Goal: Information Seeking & Learning: Learn about a topic

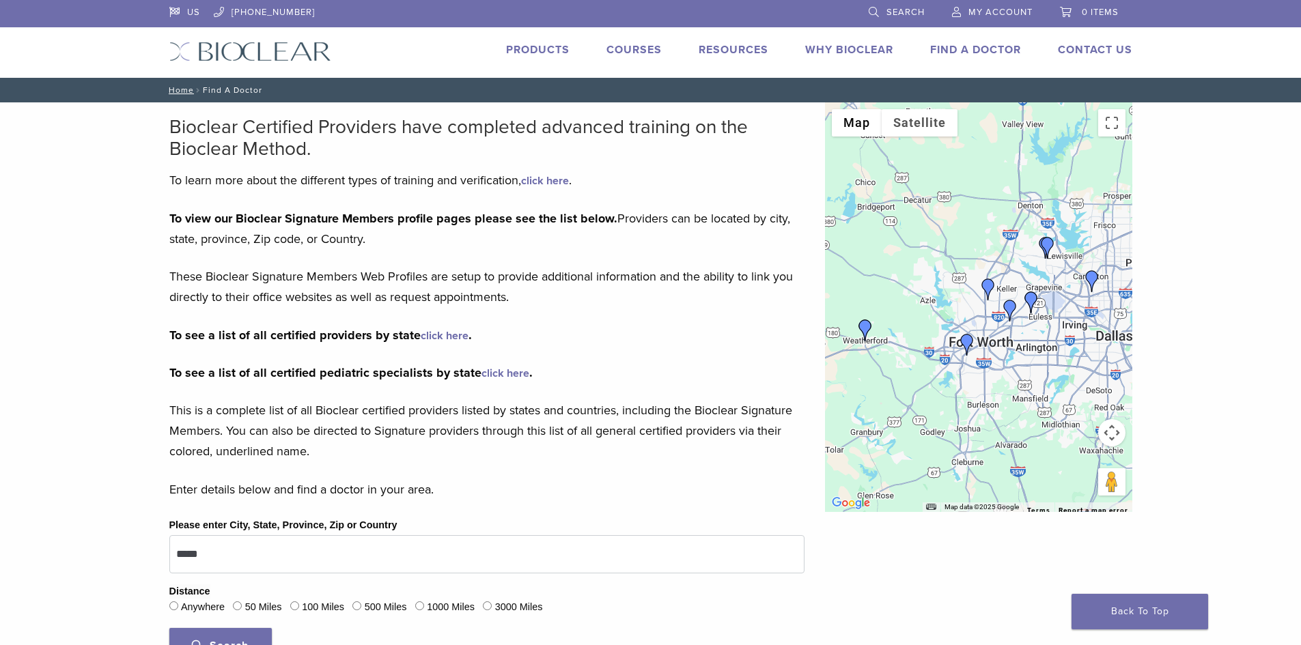
click at [522, 51] on link "Products" at bounding box center [537, 50] width 63 height 14
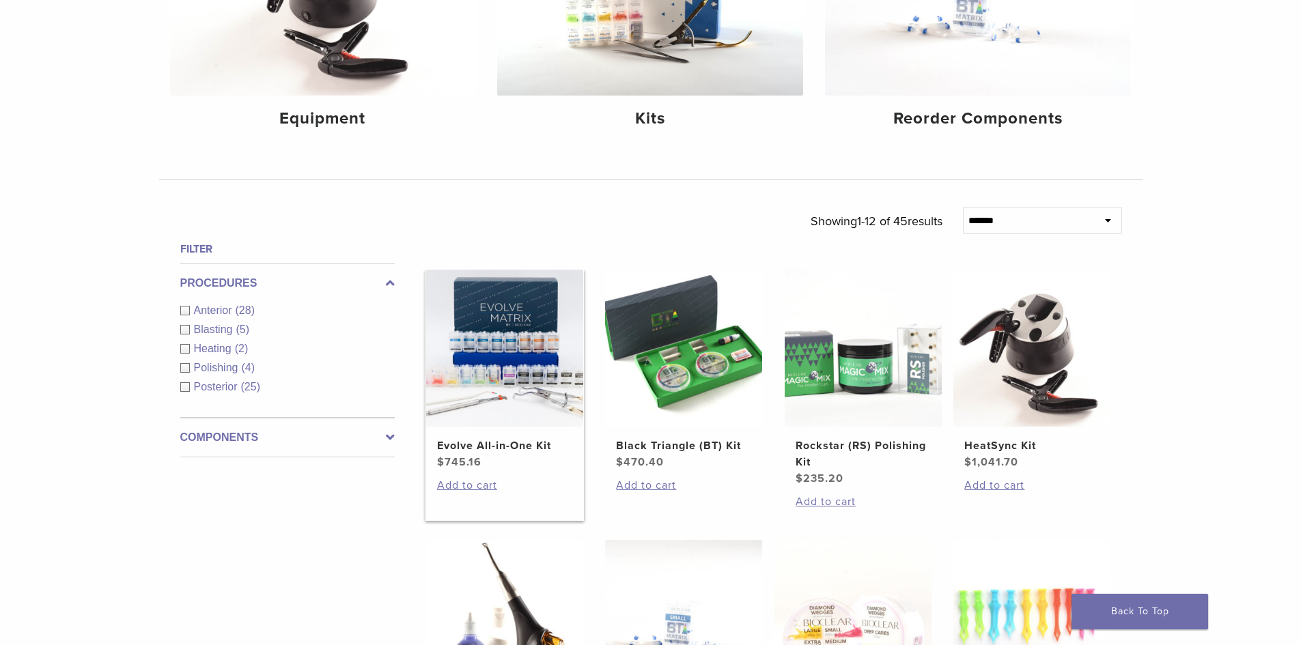
scroll to position [341, 0]
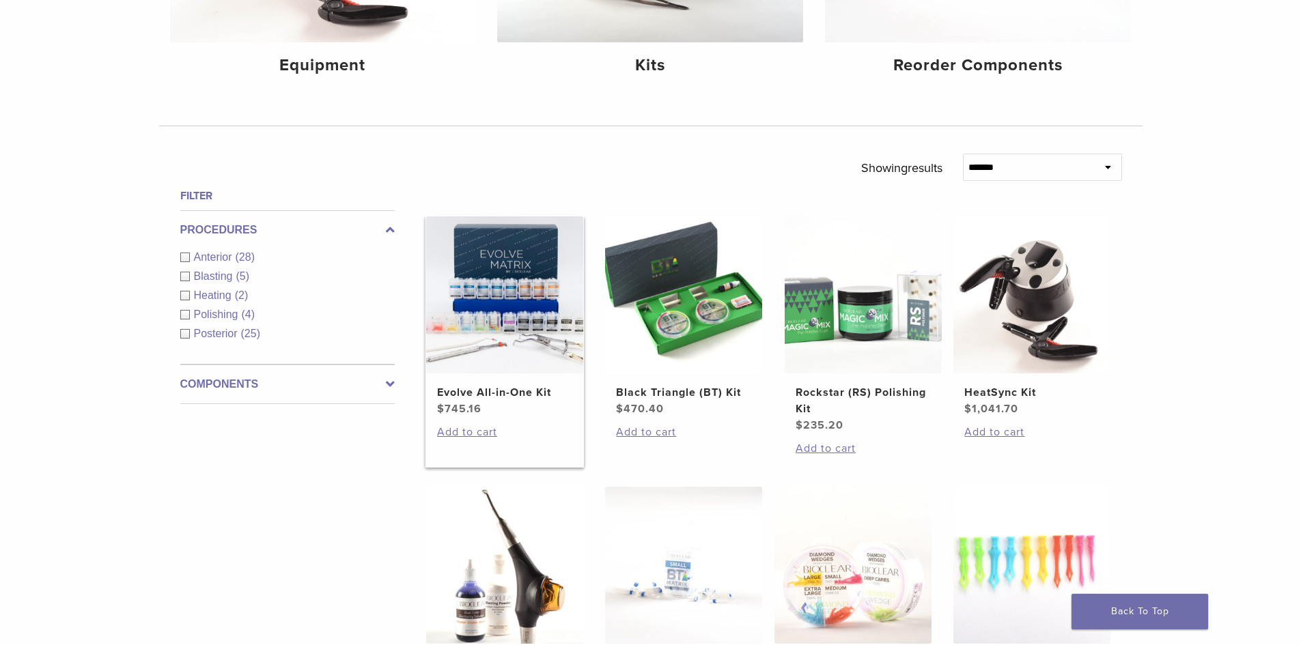
click at [517, 292] on img at bounding box center [504, 294] width 157 height 157
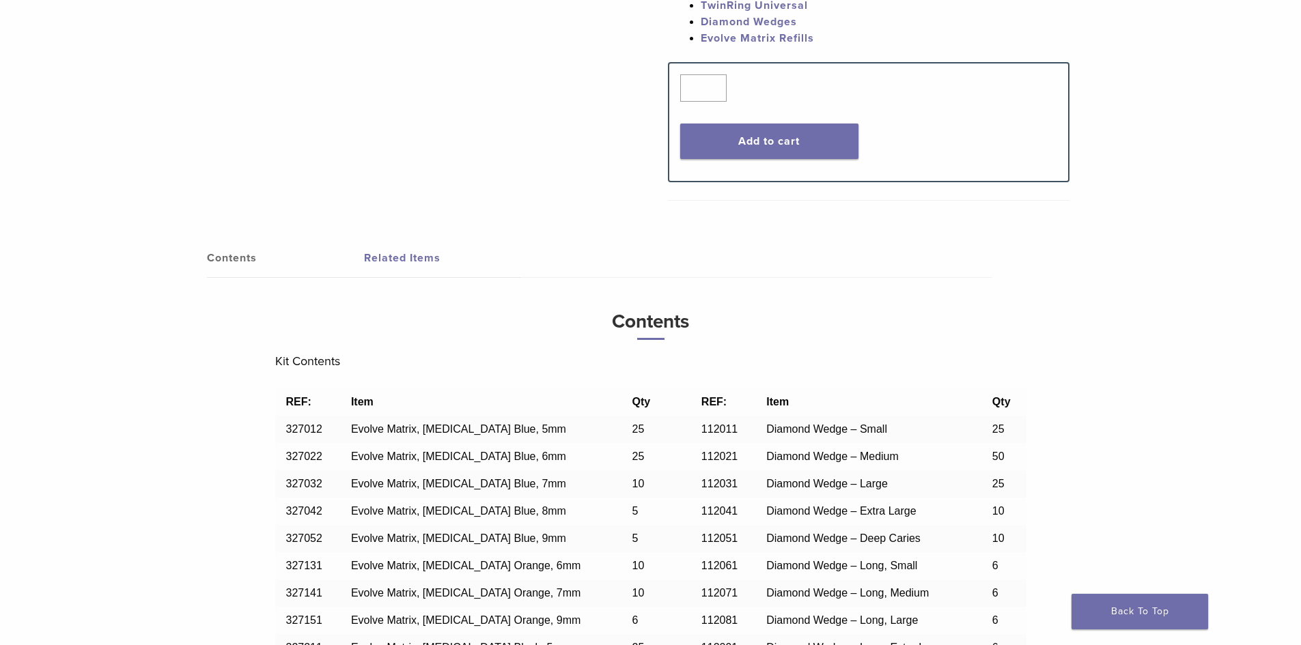
scroll to position [956, 0]
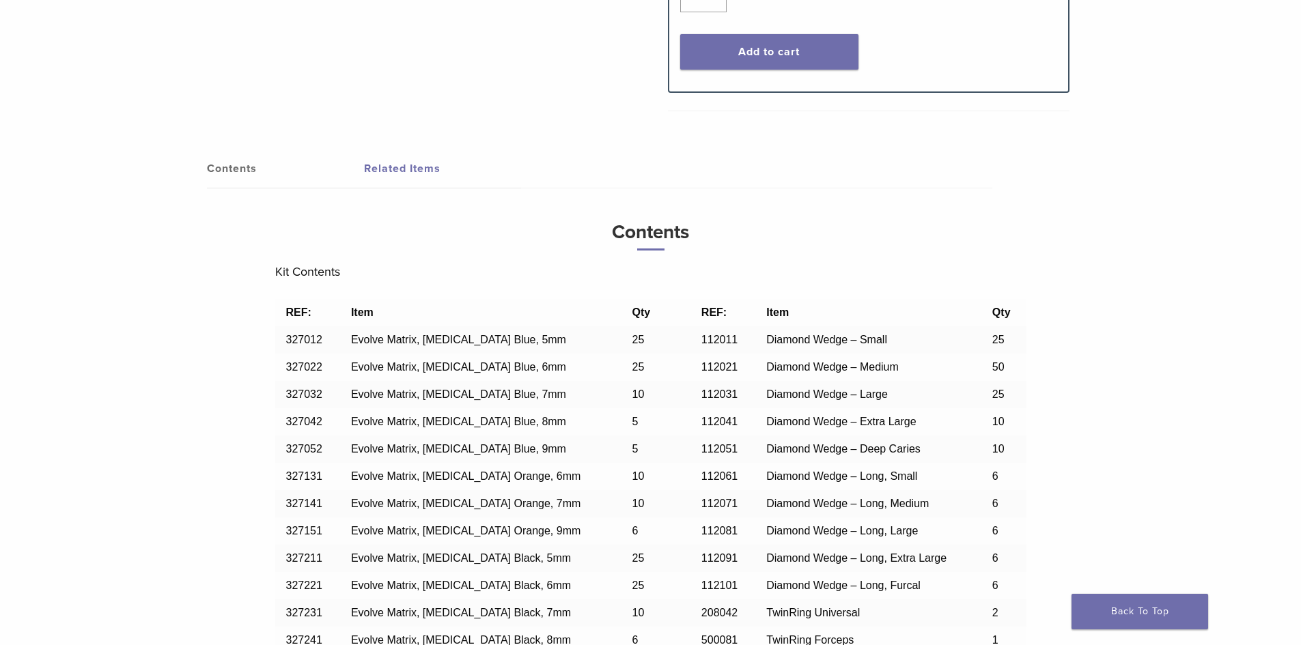
click at [234, 170] on link "Contents" at bounding box center [285, 169] width 157 height 38
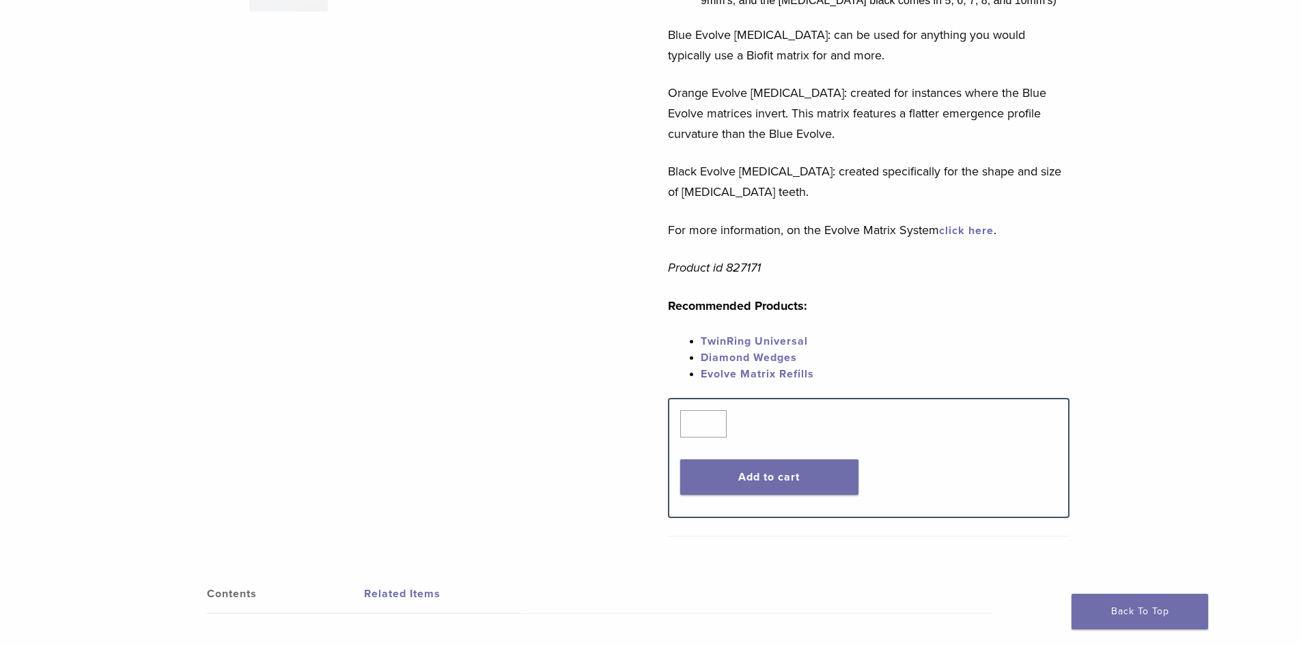
scroll to position [205, 0]
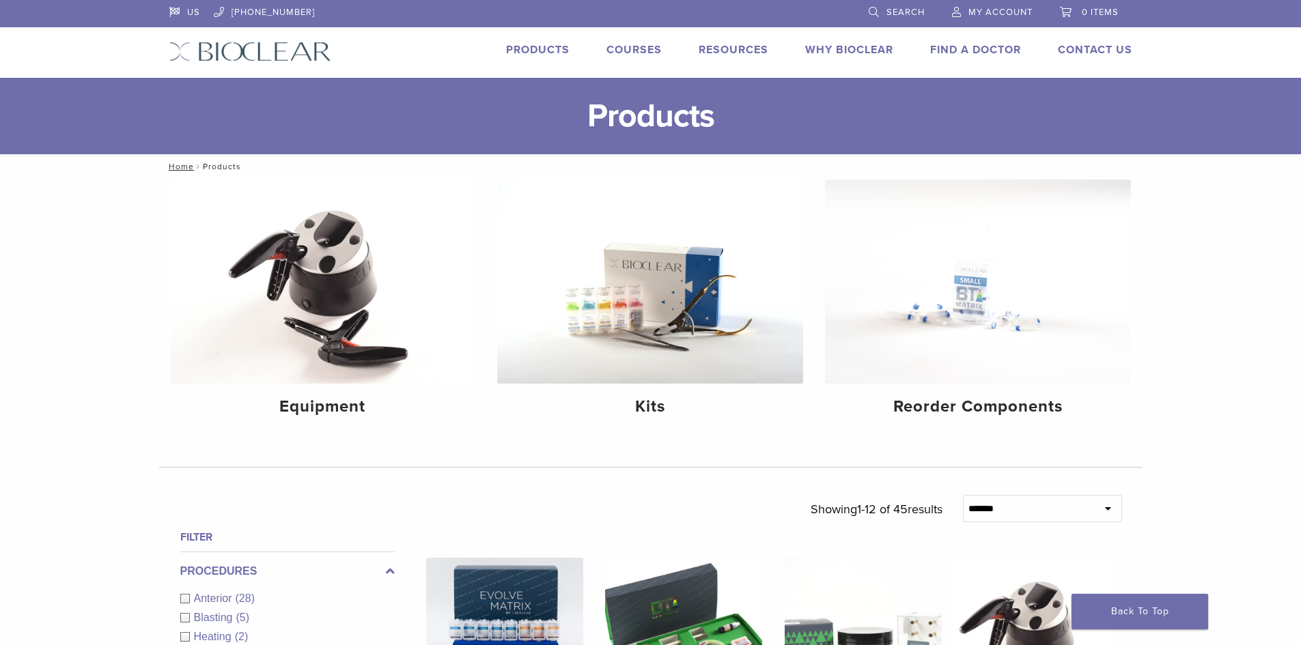
scroll to position [341, 0]
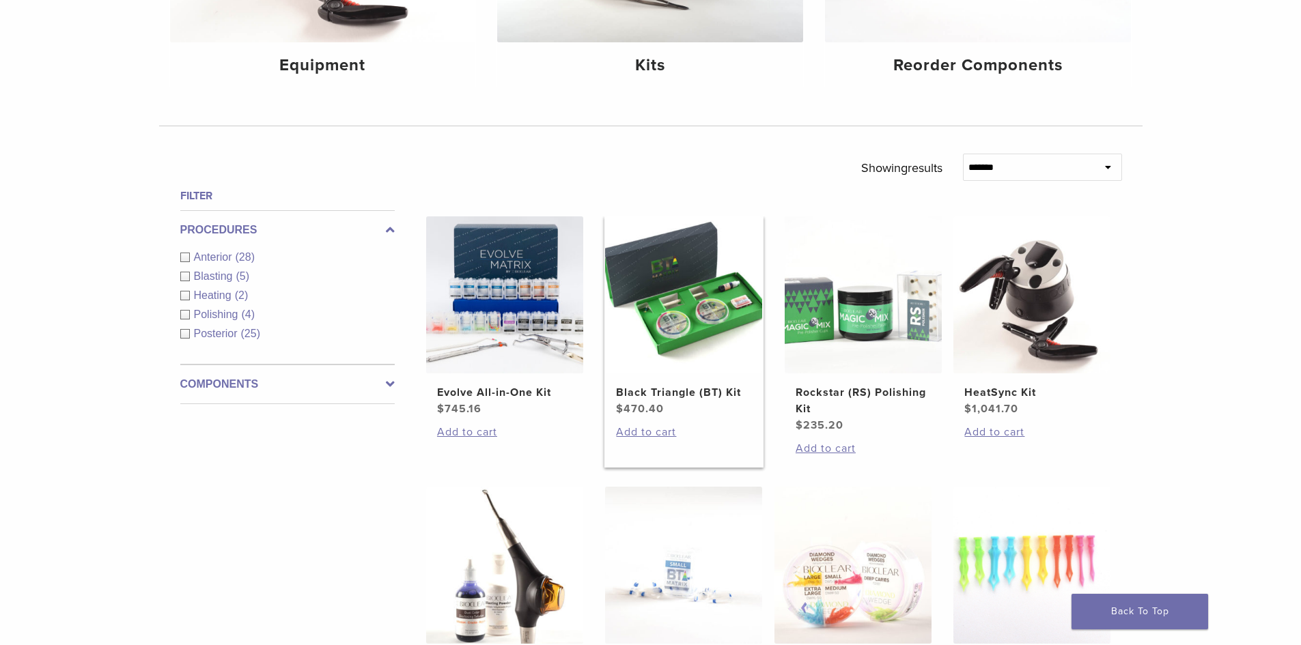
click at [689, 377] on link "Black Triangle (BT) Kit $ 470.40" at bounding box center [683, 316] width 159 height 201
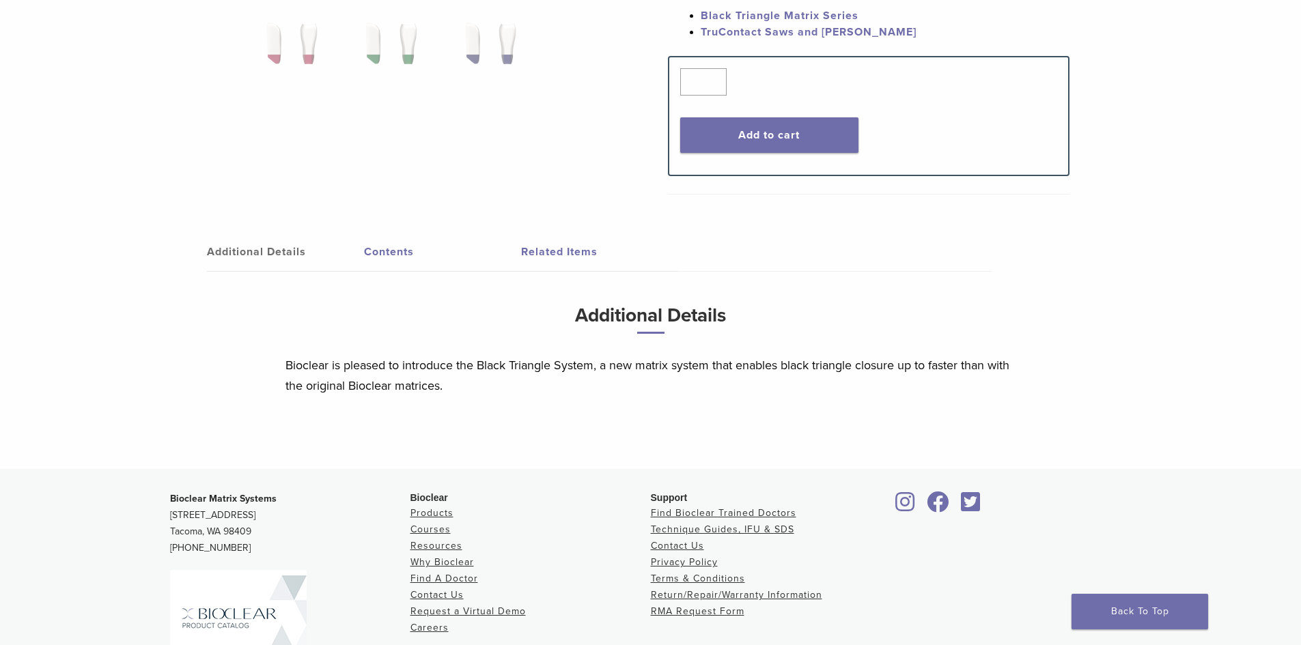
scroll to position [546, 0]
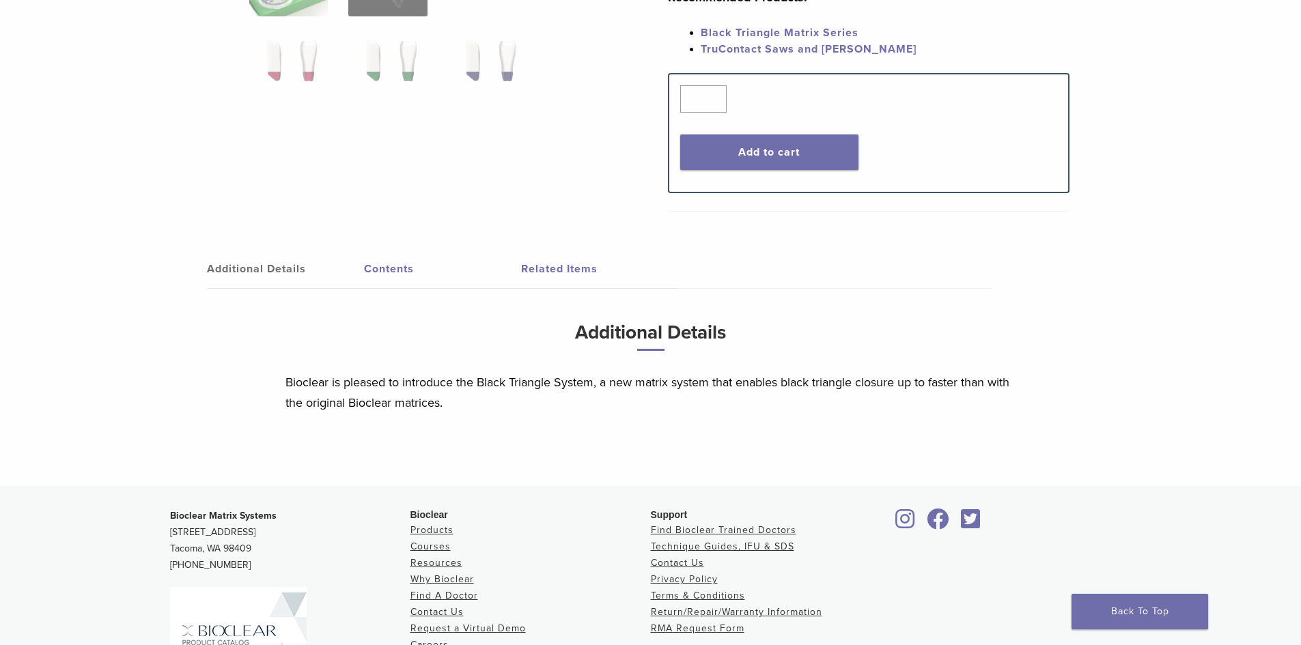
click at [277, 269] on link "Additional Details" at bounding box center [285, 269] width 157 height 38
click at [386, 270] on link "Contents" at bounding box center [442, 269] width 157 height 38
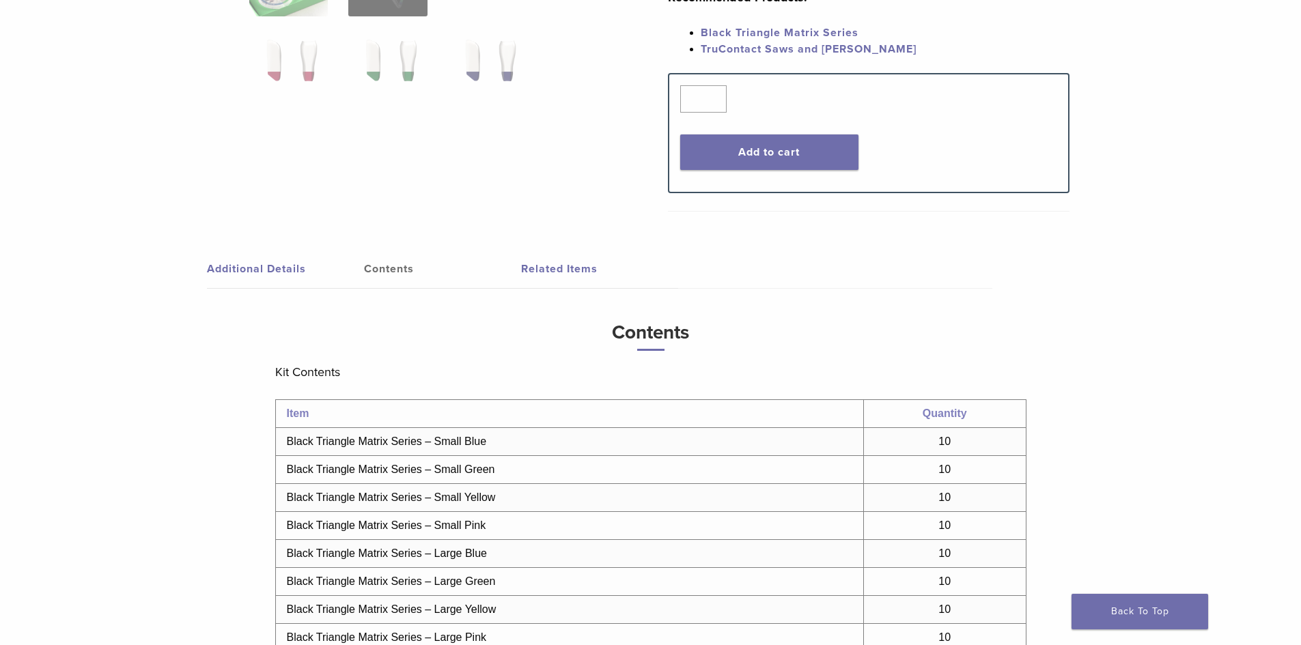
click at [294, 270] on link "Additional Details" at bounding box center [285, 269] width 157 height 38
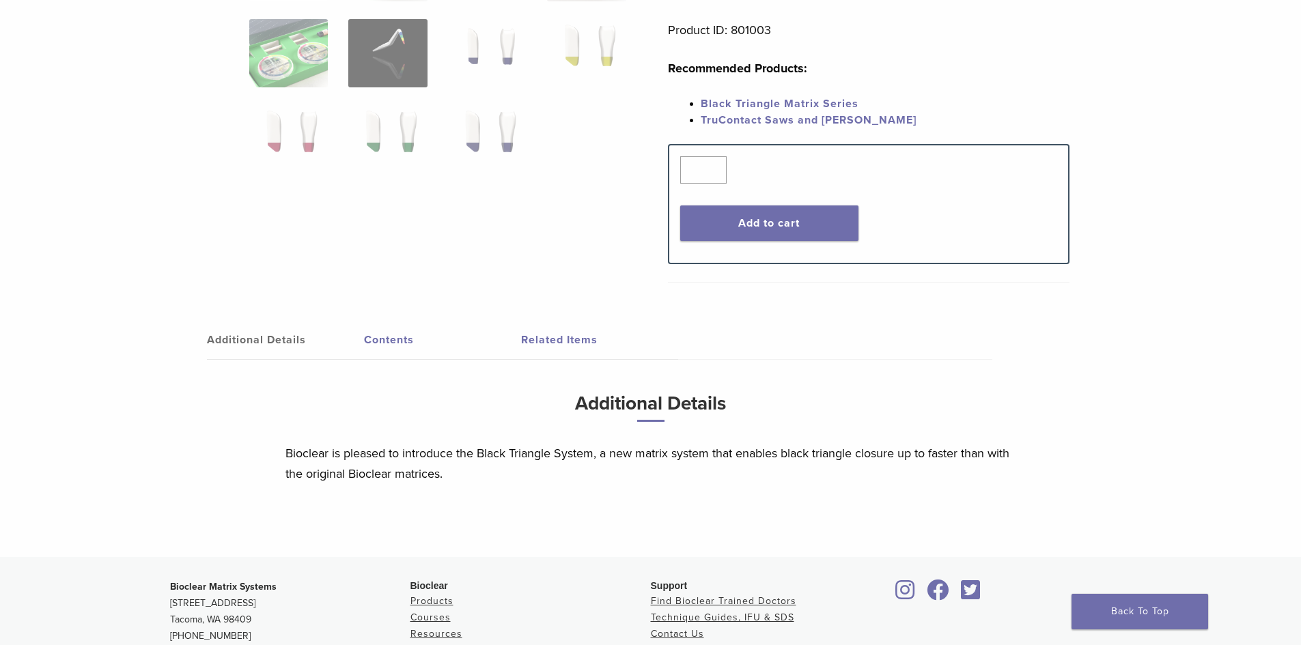
scroll to position [478, 0]
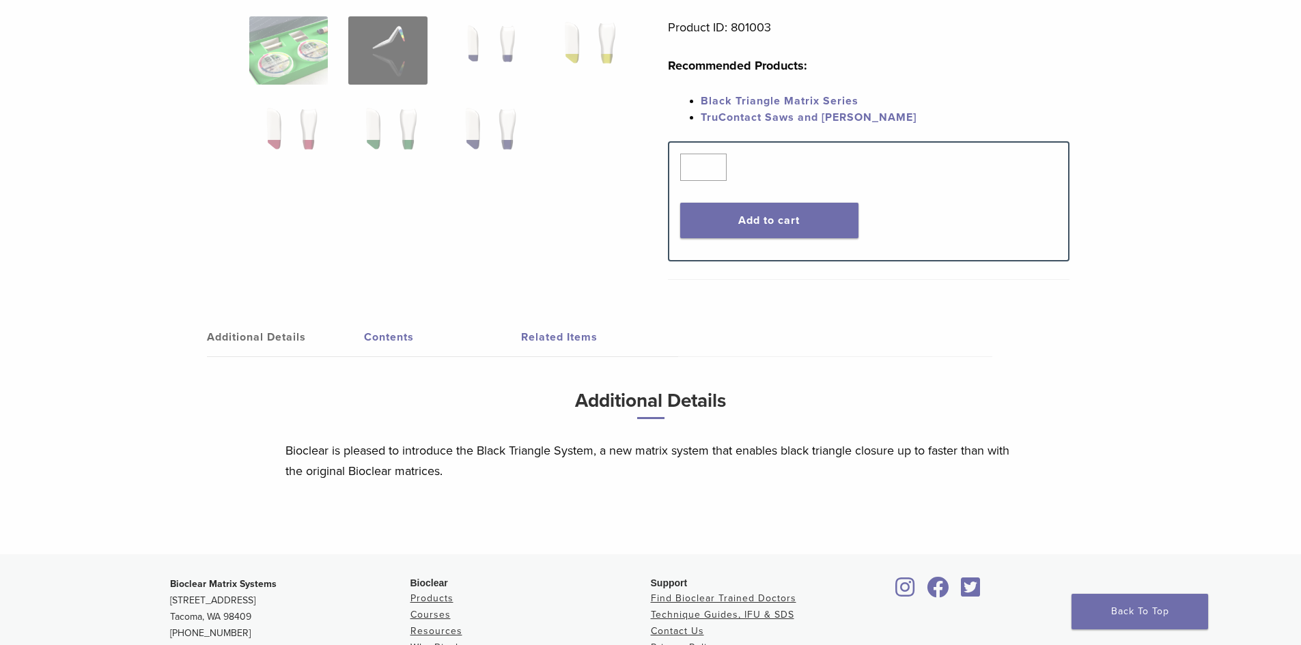
click at [369, 343] on link "Contents" at bounding box center [442, 337] width 157 height 38
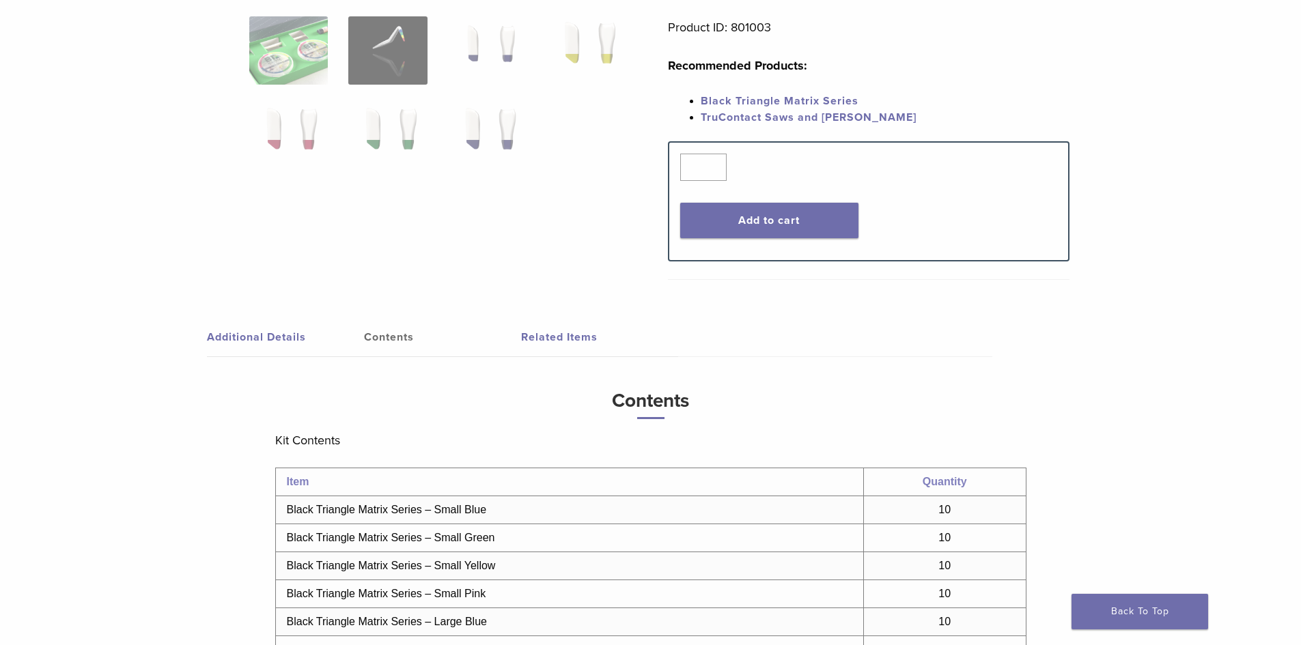
click at [277, 343] on link "Additional Details" at bounding box center [285, 337] width 157 height 38
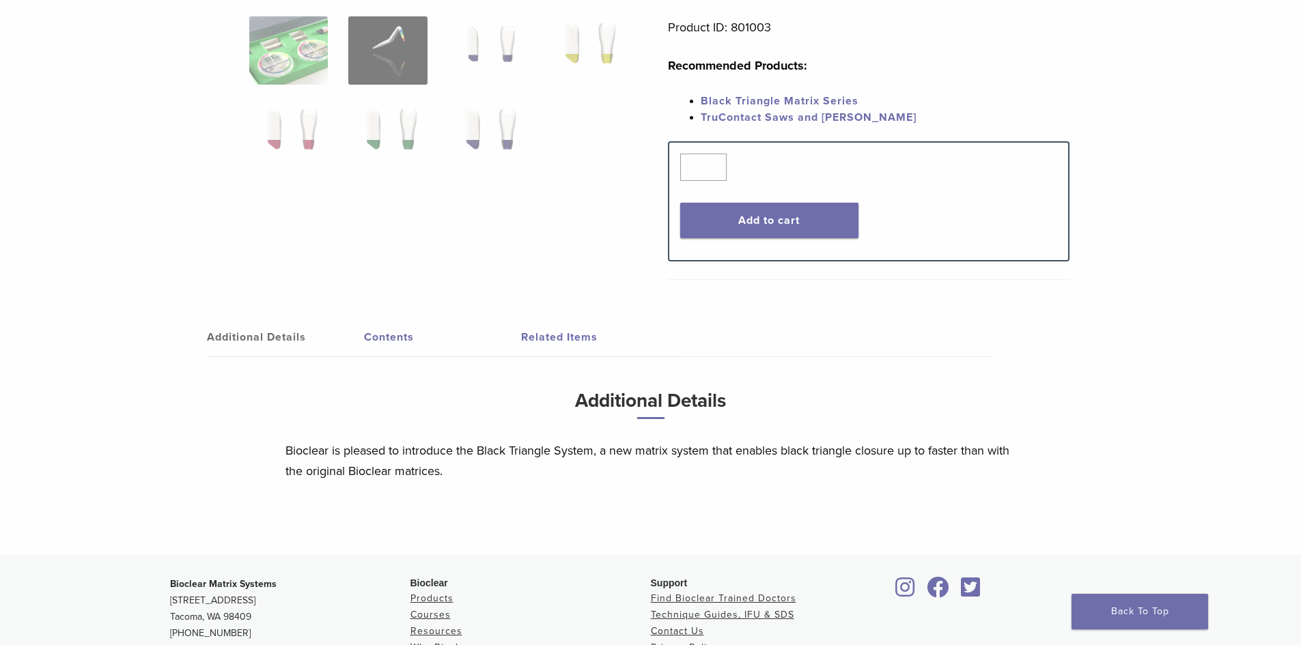
click at [373, 337] on link "Contents" at bounding box center [442, 337] width 157 height 38
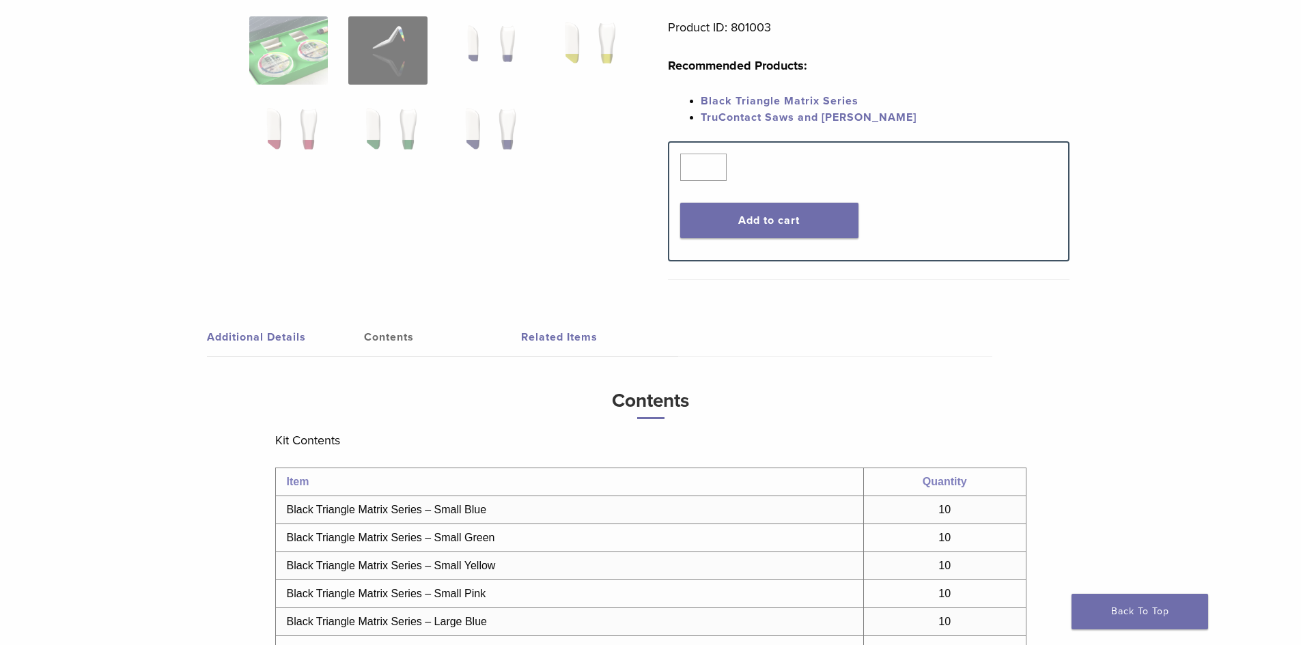
click at [253, 327] on link "Additional Details" at bounding box center [285, 337] width 157 height 38
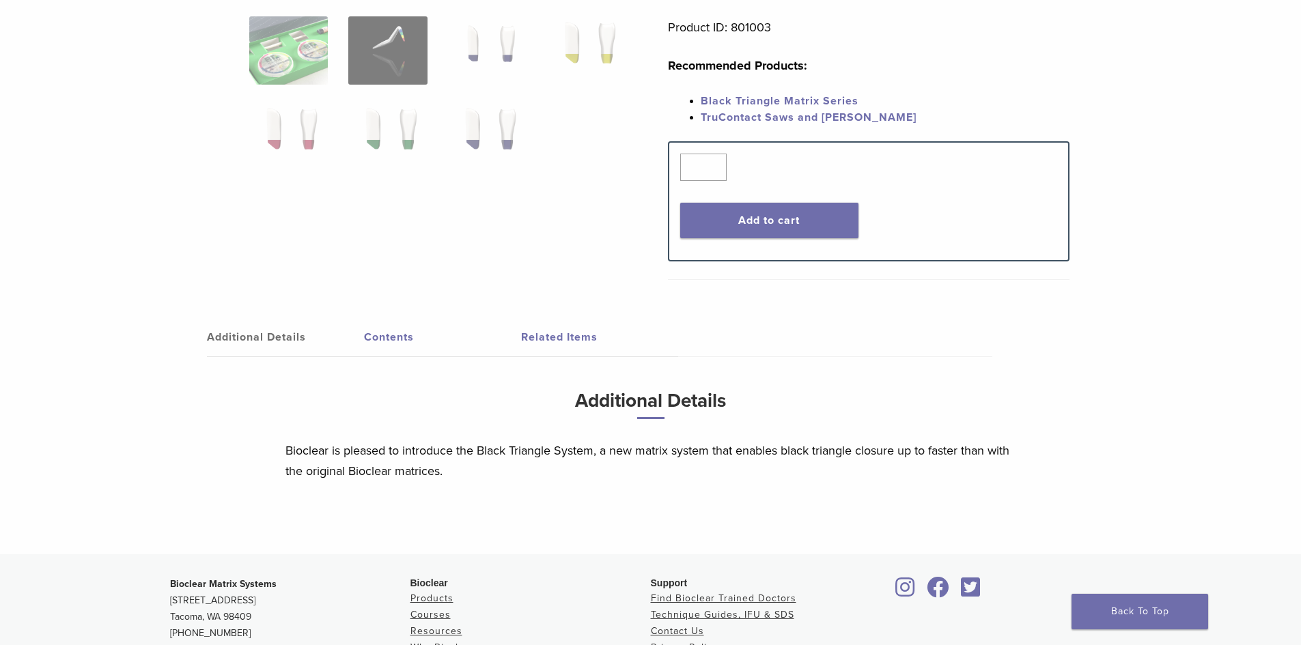
click at [414, 337] on link "Contents" at bounding box center [442, 337] width 157 height 38
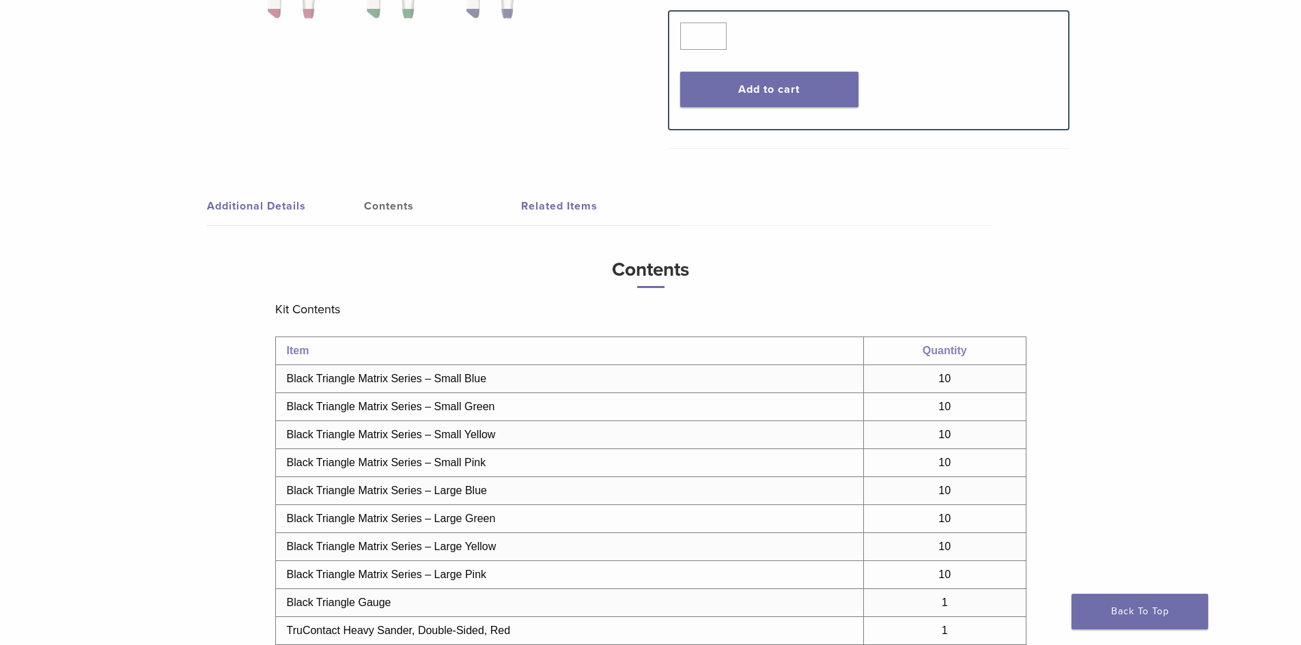
scroll to position [615, 0]
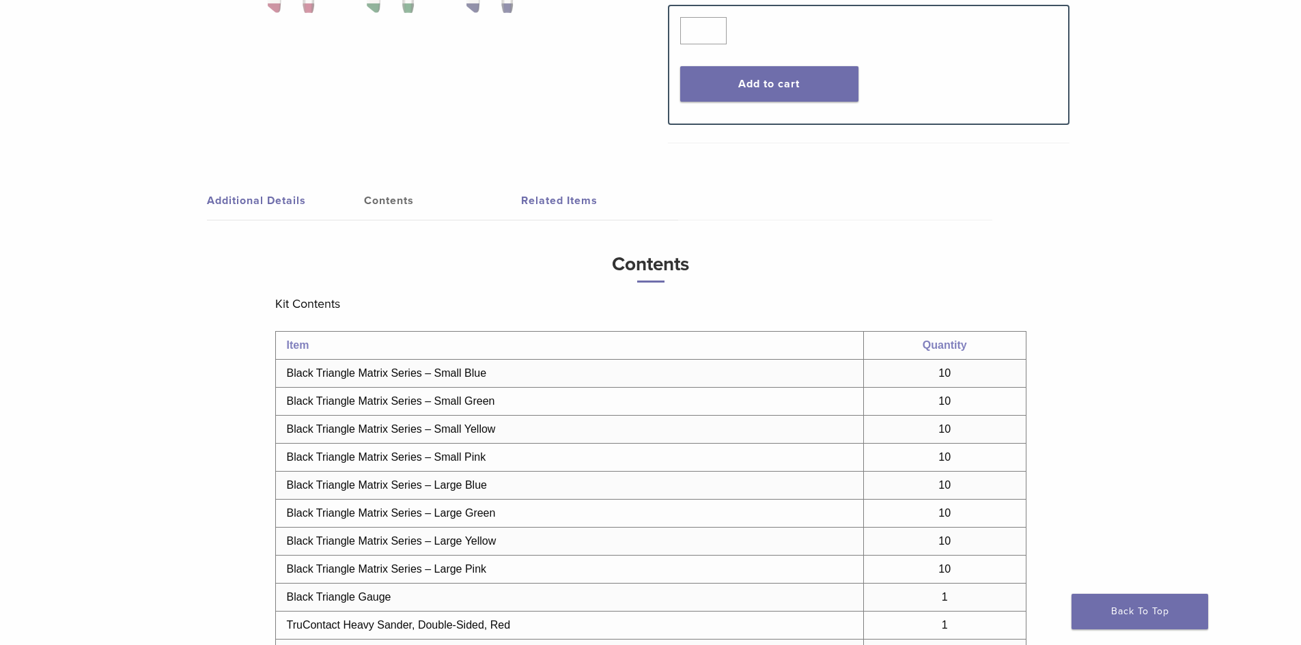
click at [546, 199] on link "Related Items" at bounding box center [599, 201] width 157 height 38
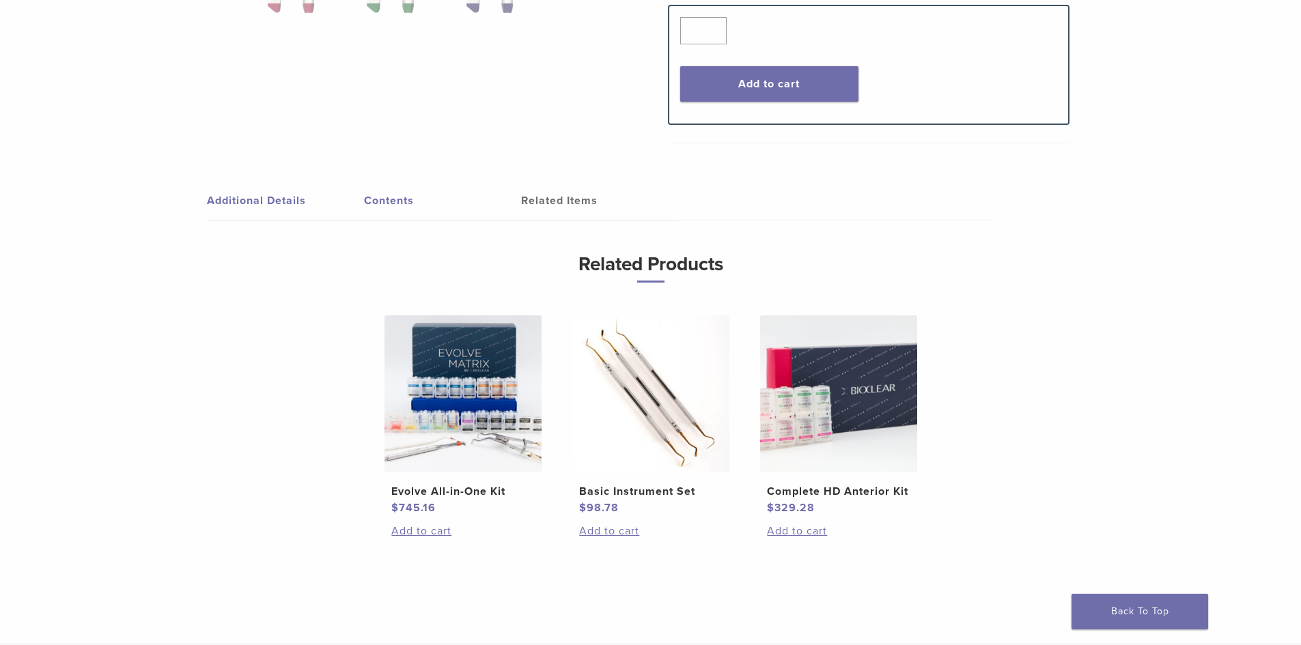
click at [397, 197] on link "Contents" at bounding box center [442, 201] width 157 height 38
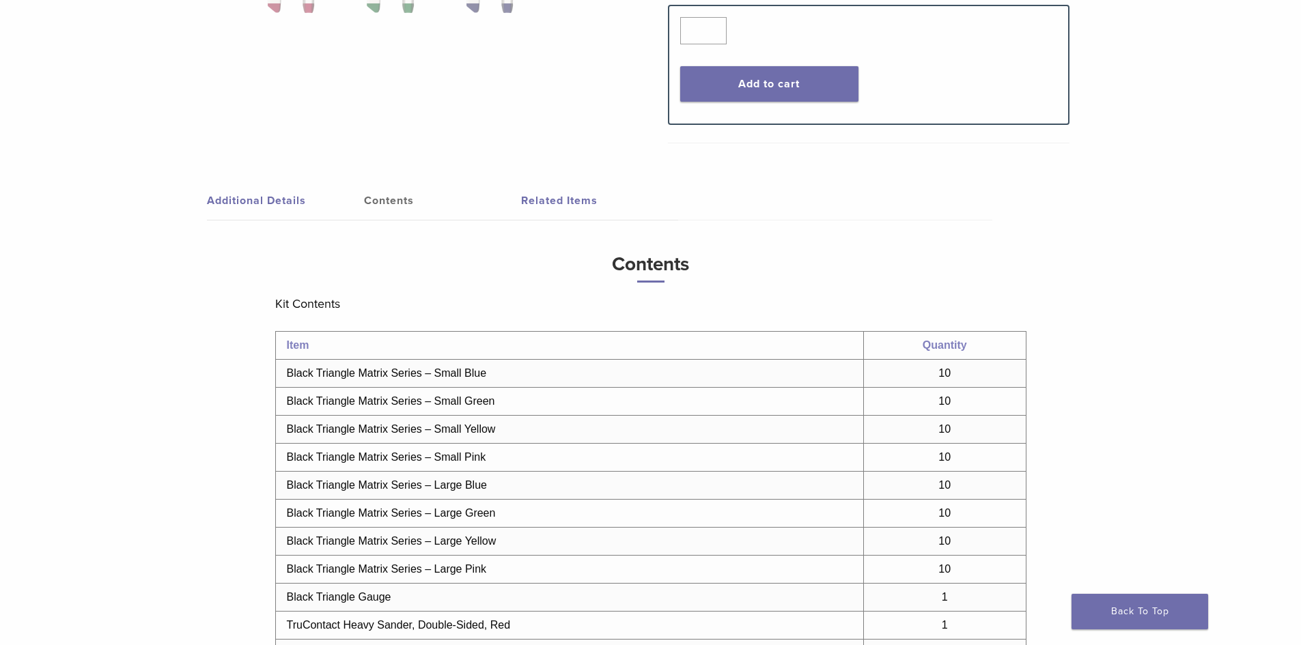
click at [267, 207] on link "Additional Details" at bounding box center [285, 201] width 157 height 38
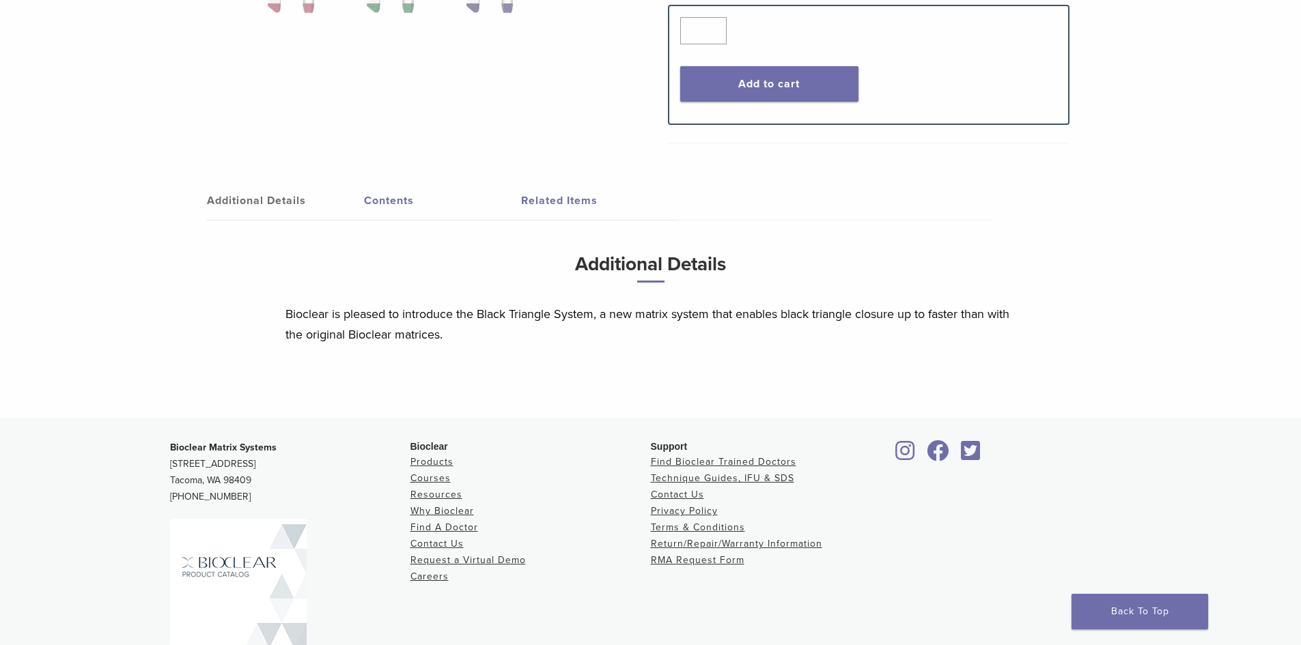
click at [382, 193] on link "Contents" at bounding box center [442, 201] width 157 height 38
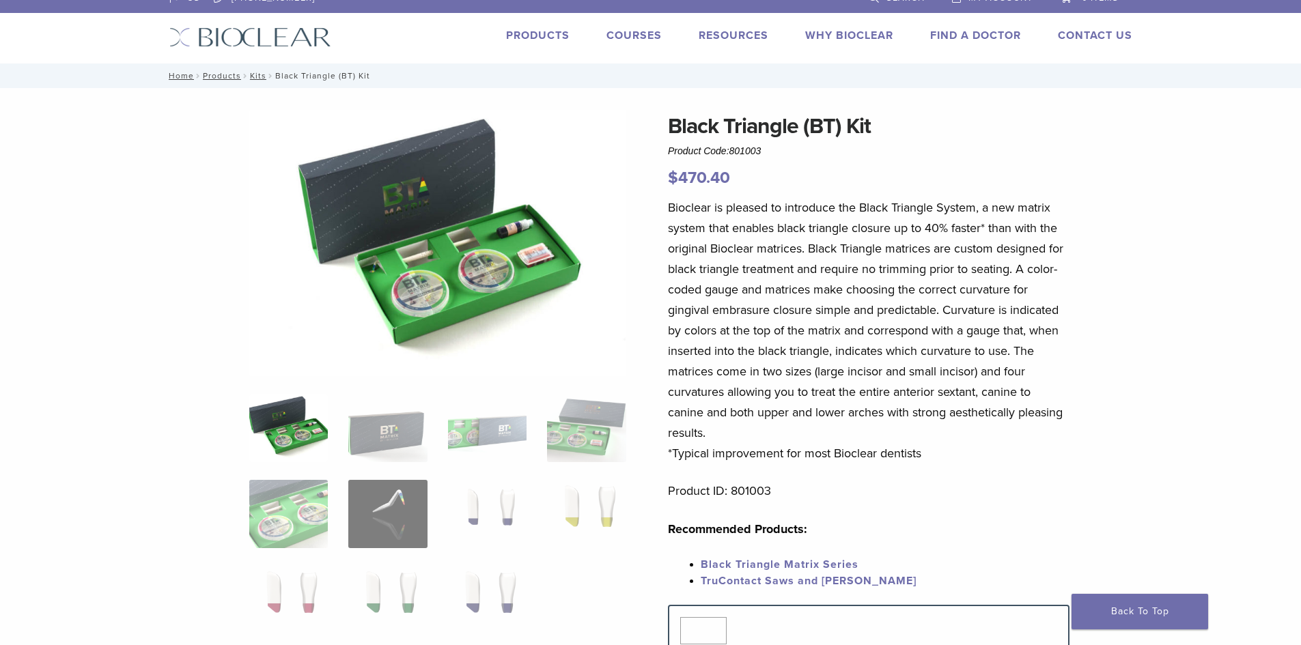
scroll to position [0, 0]
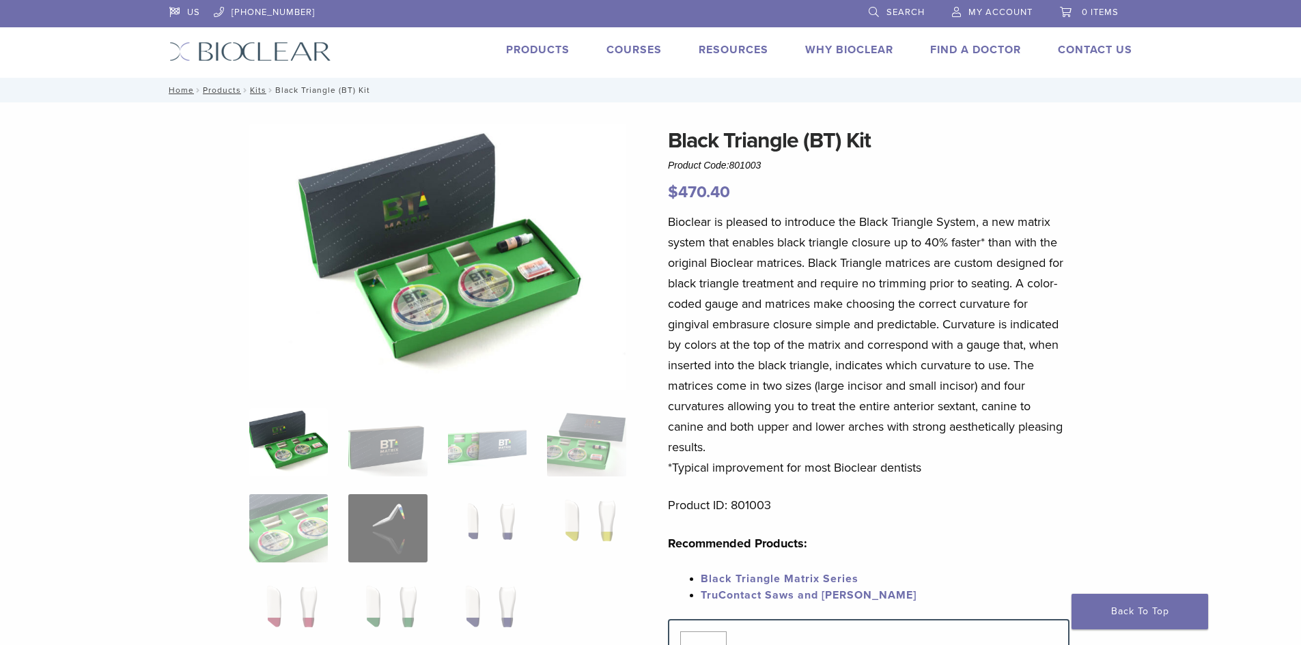
click at [516, 53] on link "Products" at bounding box center [537, 50] width 63 height 14
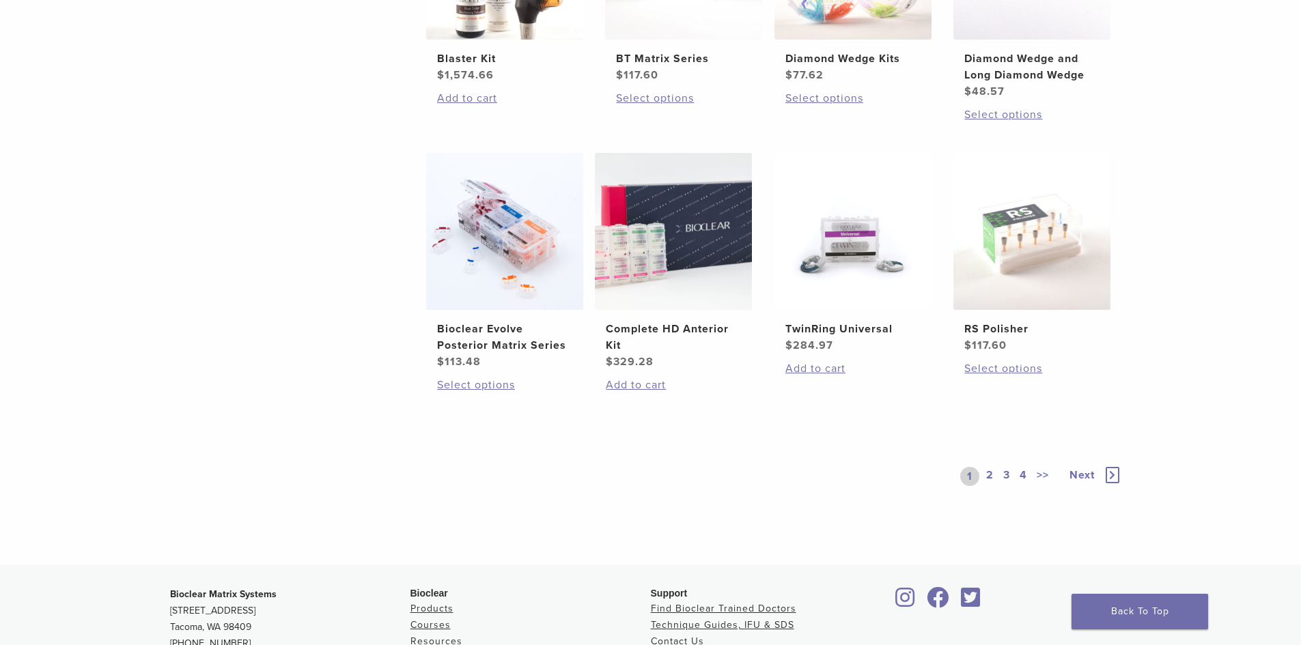
scroll to position [956, 0]
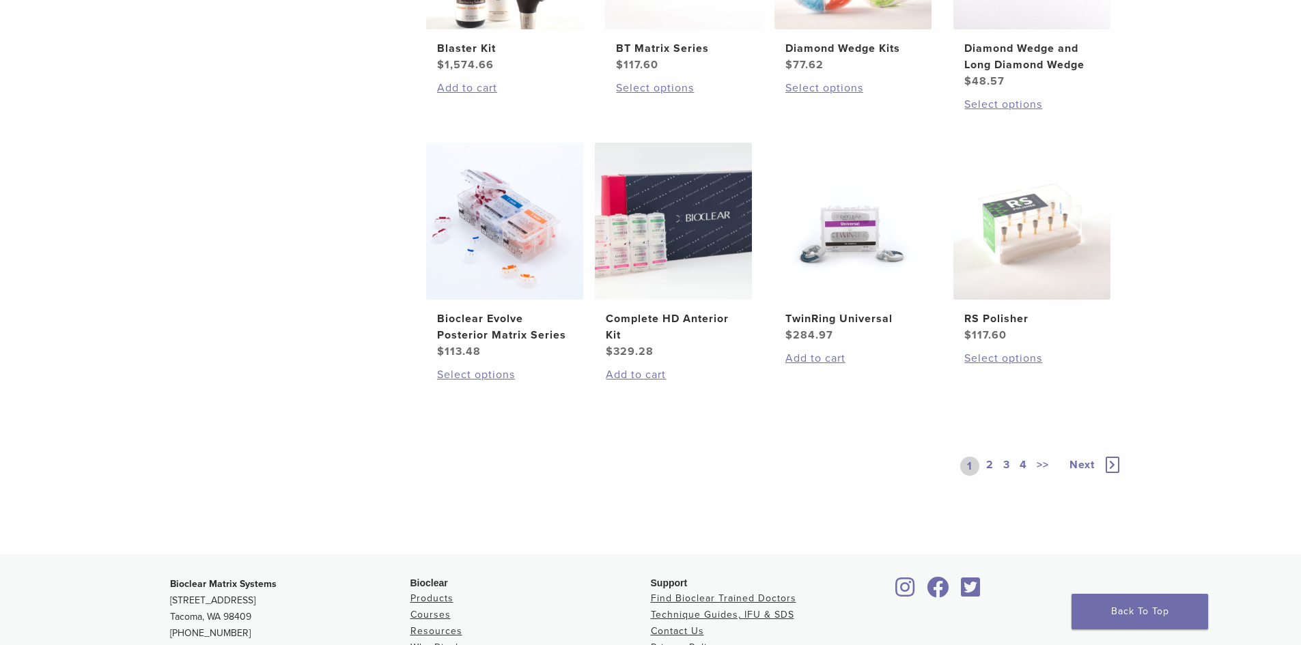
click at [985, 460] on link "2" at bounding box center [989, 466] width 13 height 19
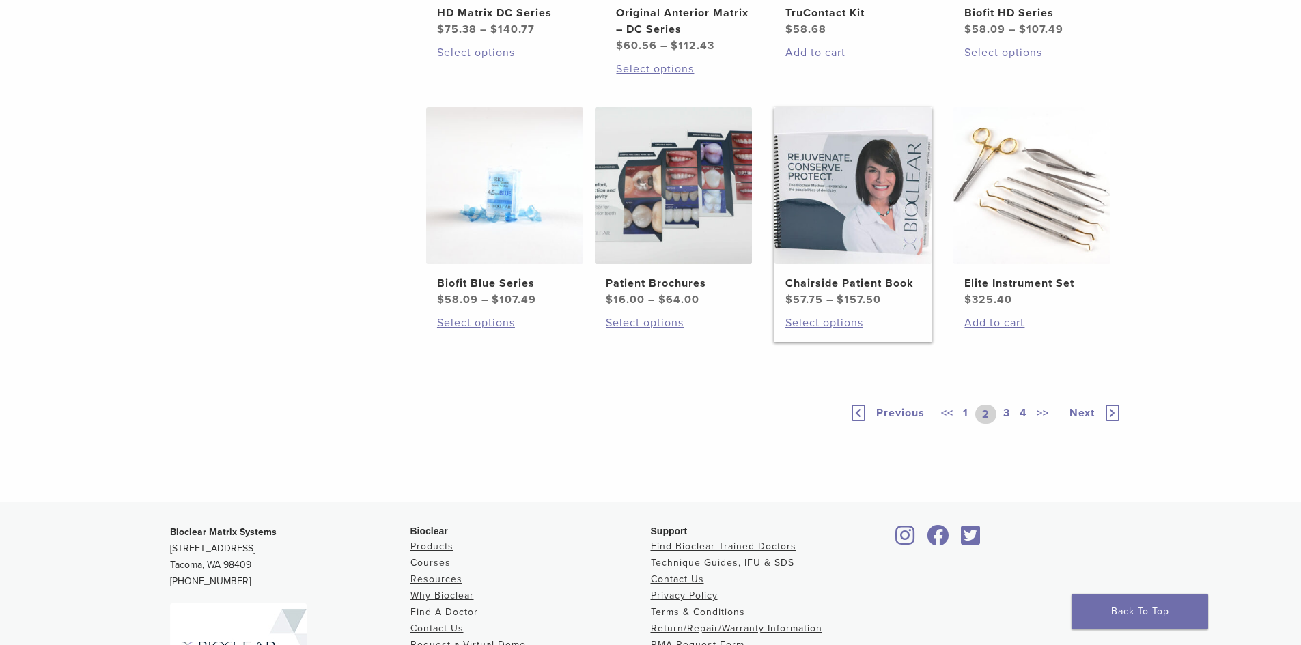
scroll to position [888, 0]
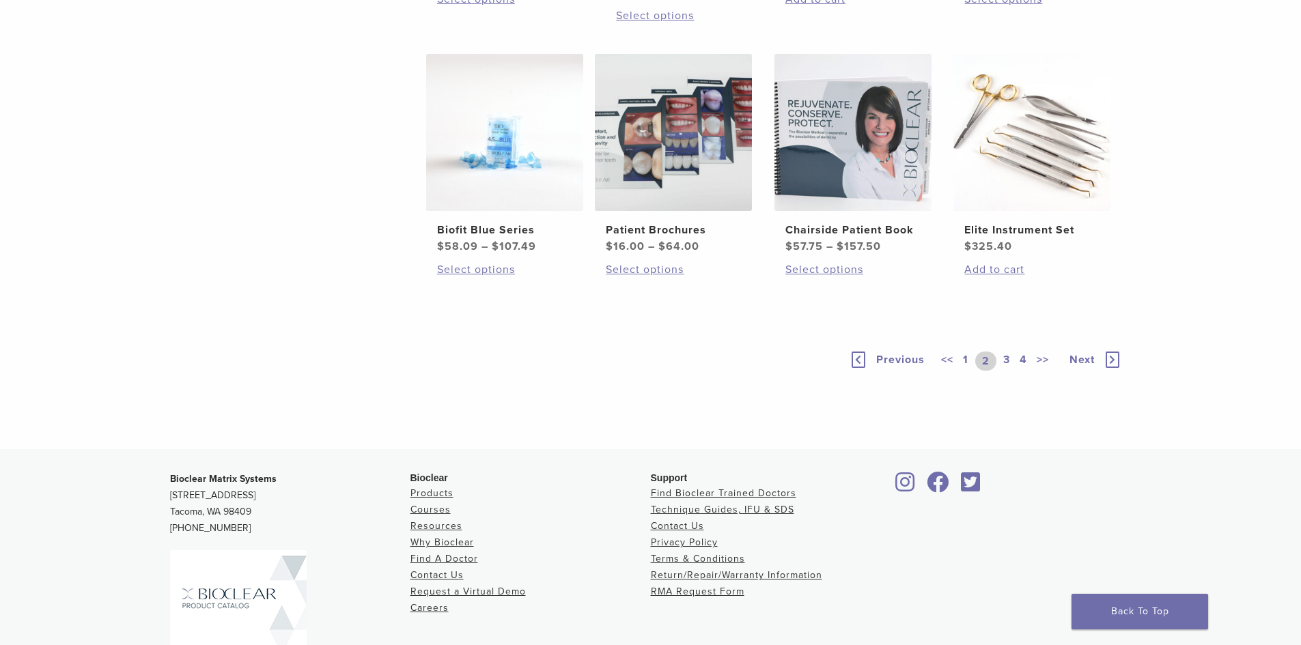
click at [1010, 371] on link "3" at bounding box center [1006, 361] width 12 height 19
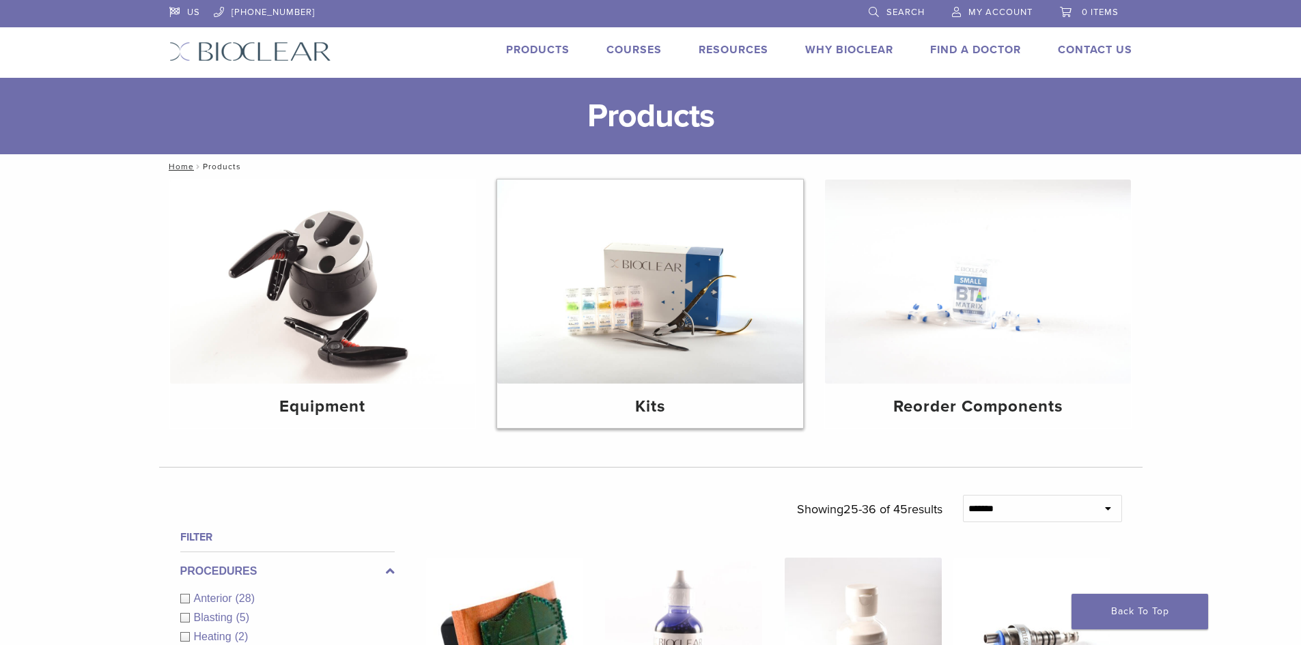
click at [617, 313] on img at bounding box center [650, 282] width 306 height 204
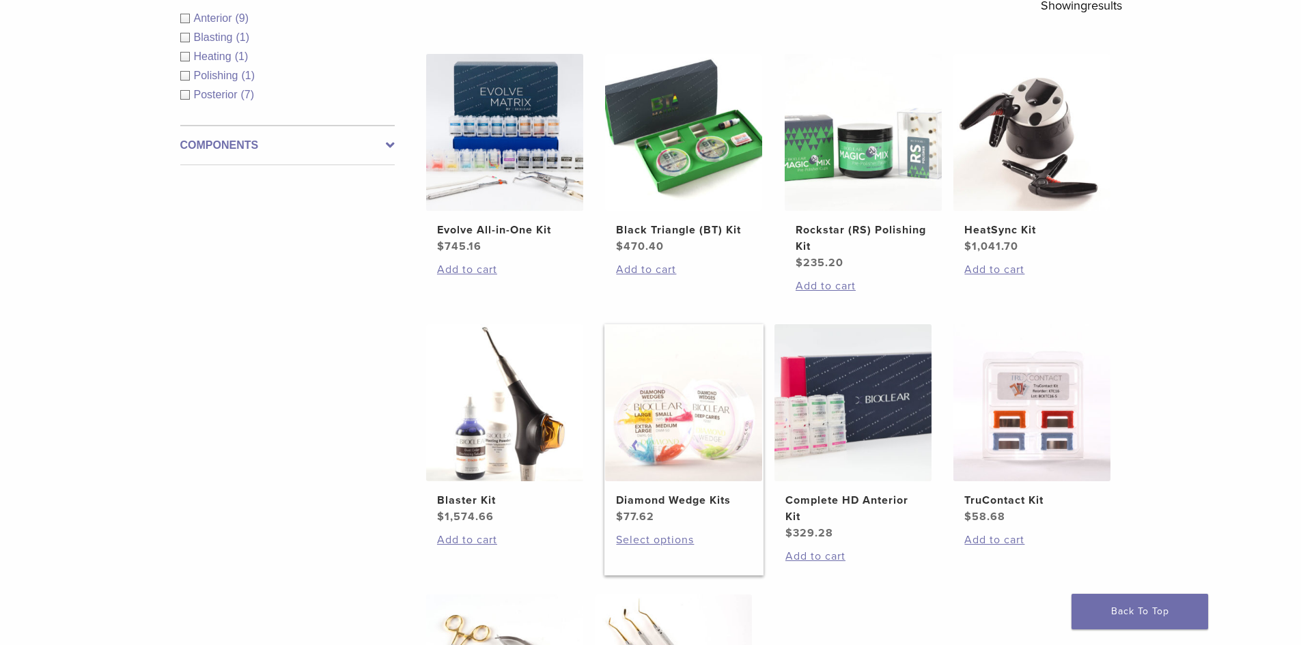
scroll to position [137, 0]
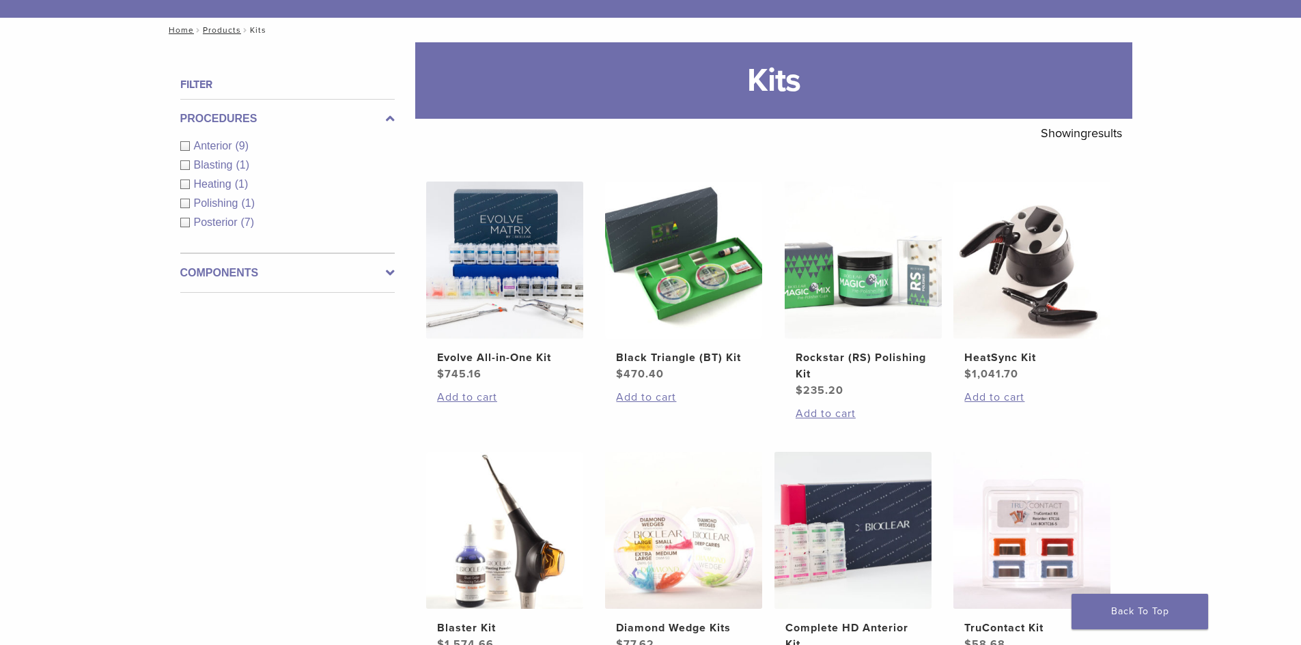
click at [338, 274] on label "Components" at bounding box center [287, 273] width 214 height 16
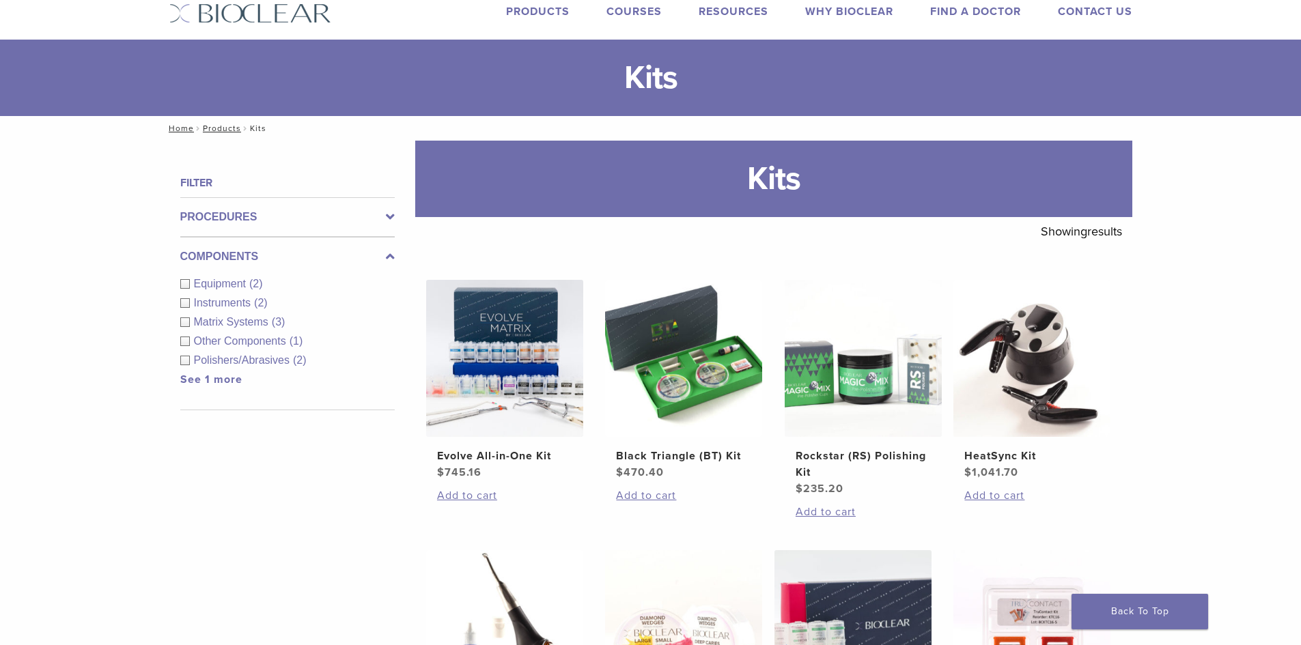
scroll to position [0, 0]
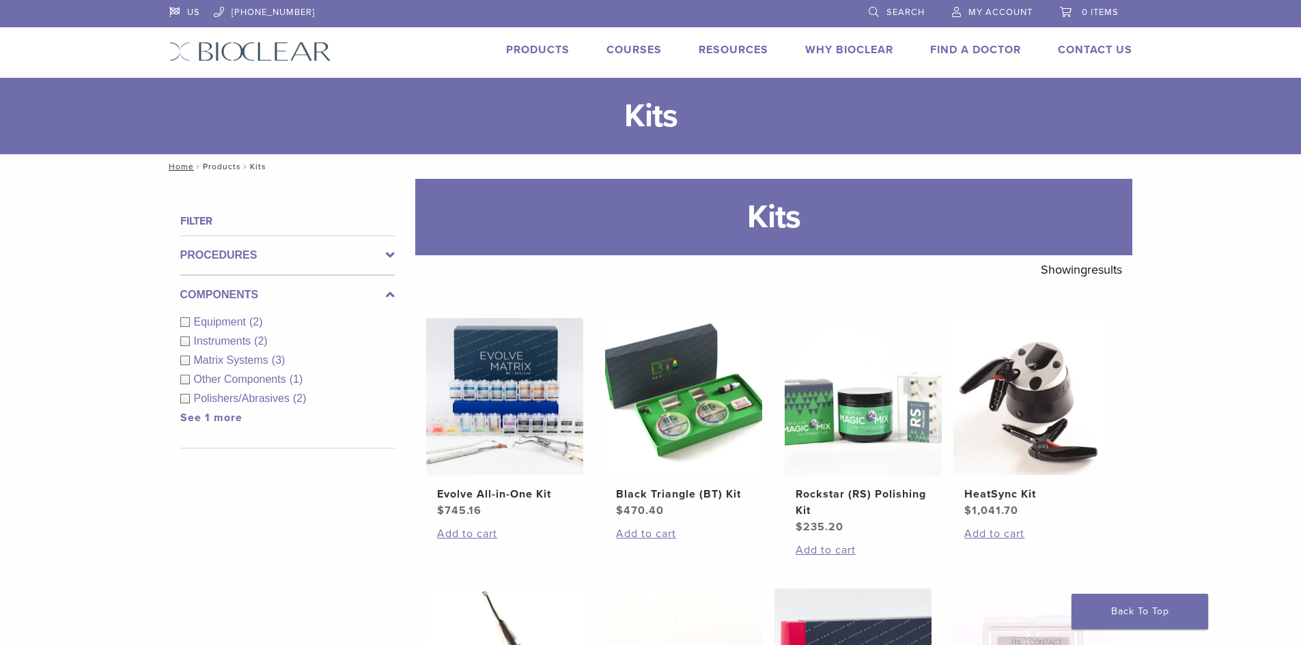
click at [218, 164] on link "Products" at bounding box center [222, 167] width 38 height 10
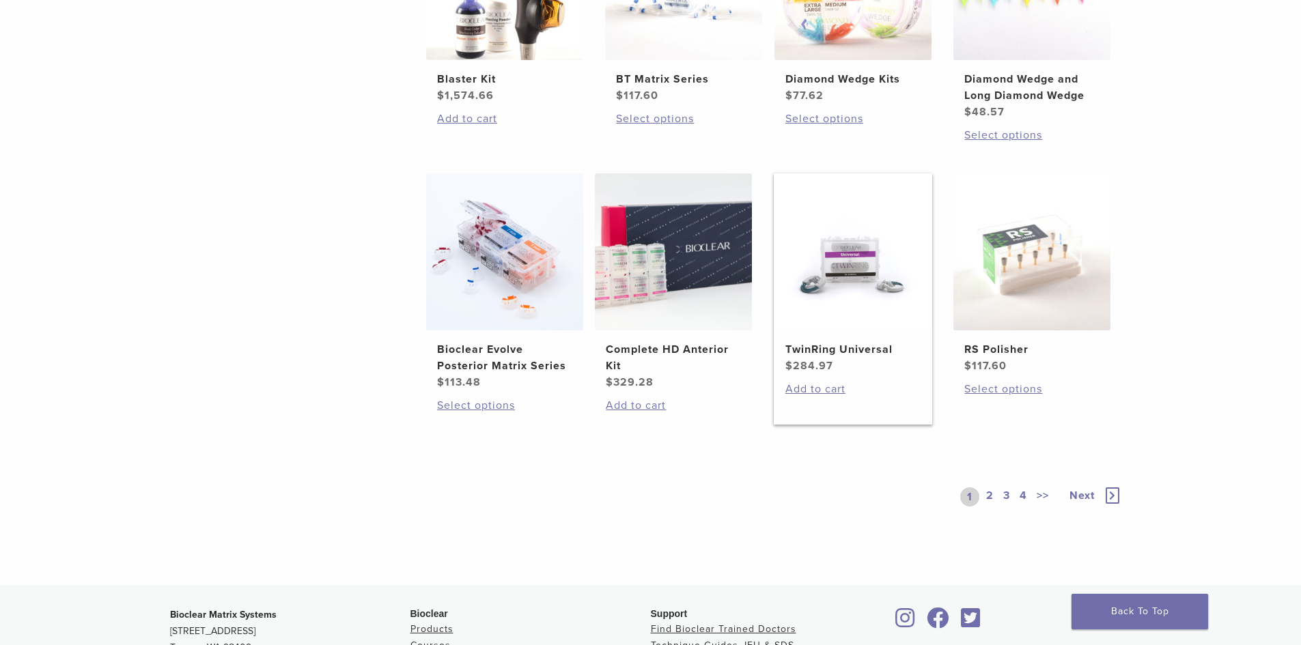
scroll to position [888, 0]
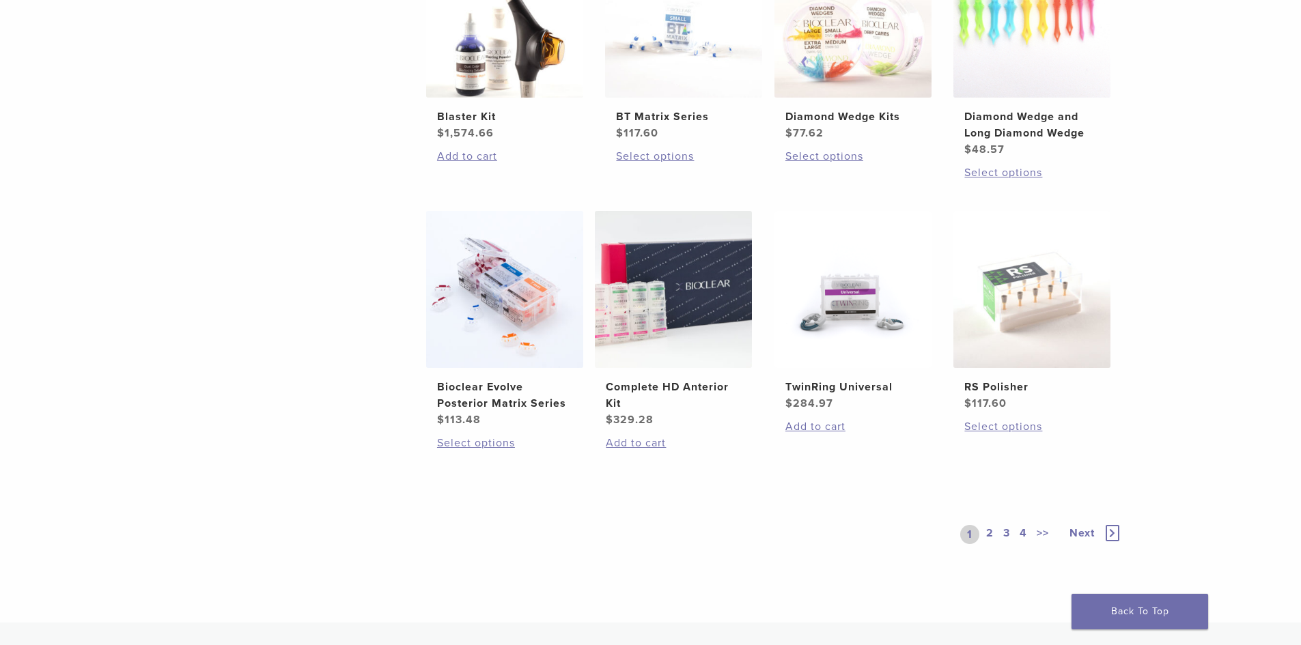
click at [985, 533] on link "2" at bounding box center [989, 534] width 13 height 19
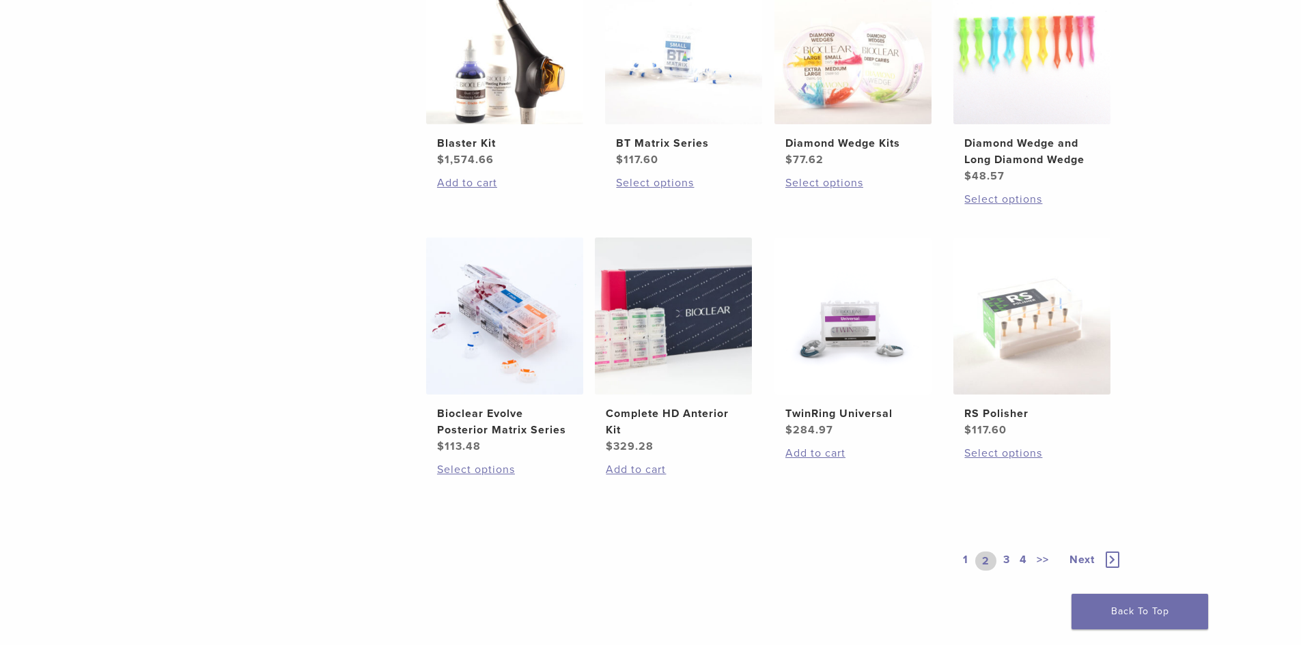
scroll to position [888, 0]
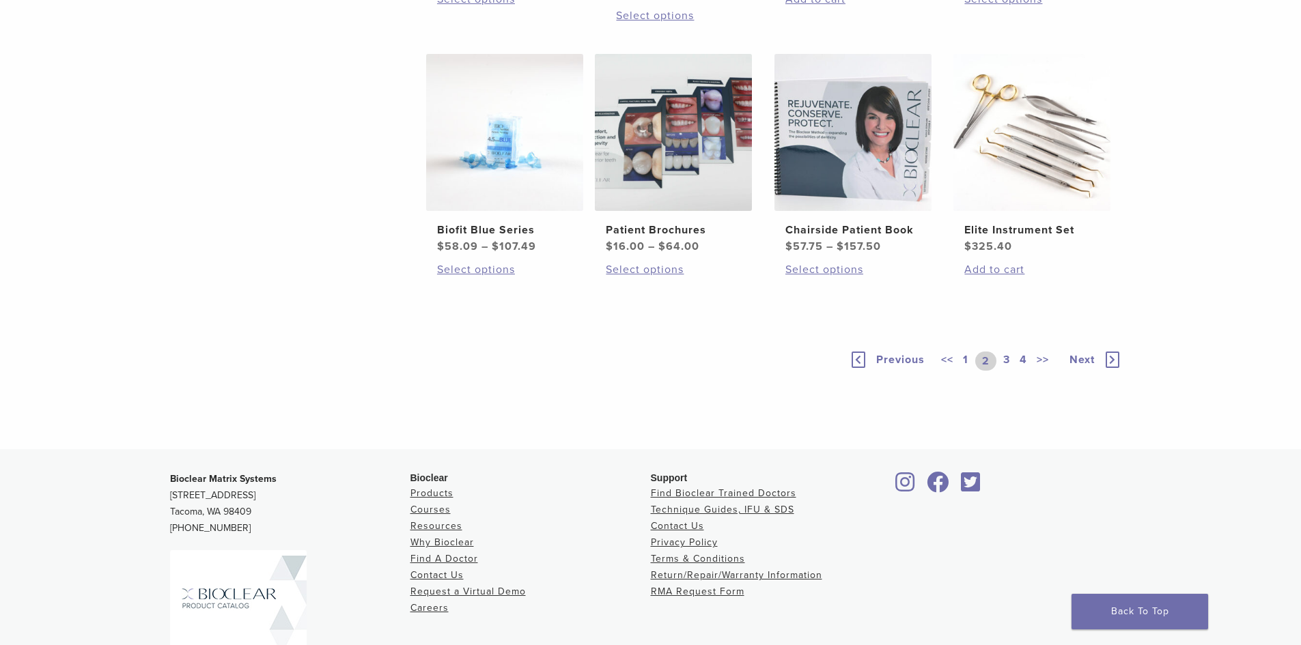
click at [1005, 371] on link "3" at bounding box center [1006, 361] width 12 height 19
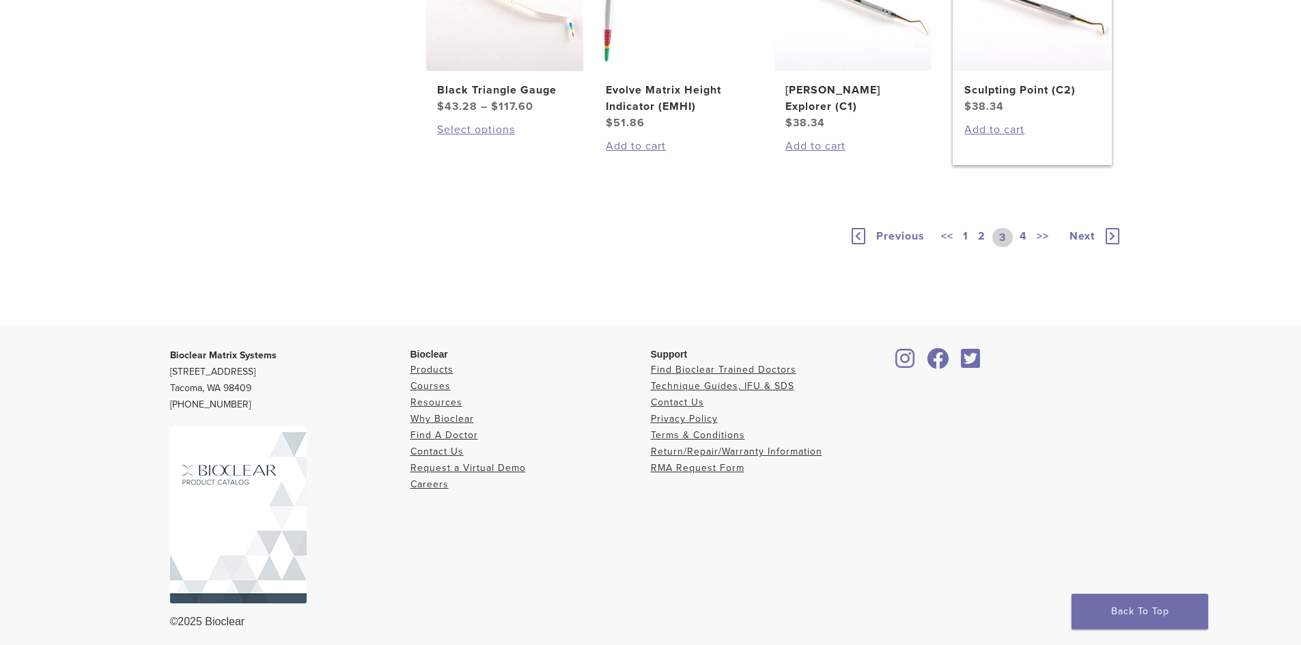
scroll to position [1092, 0]
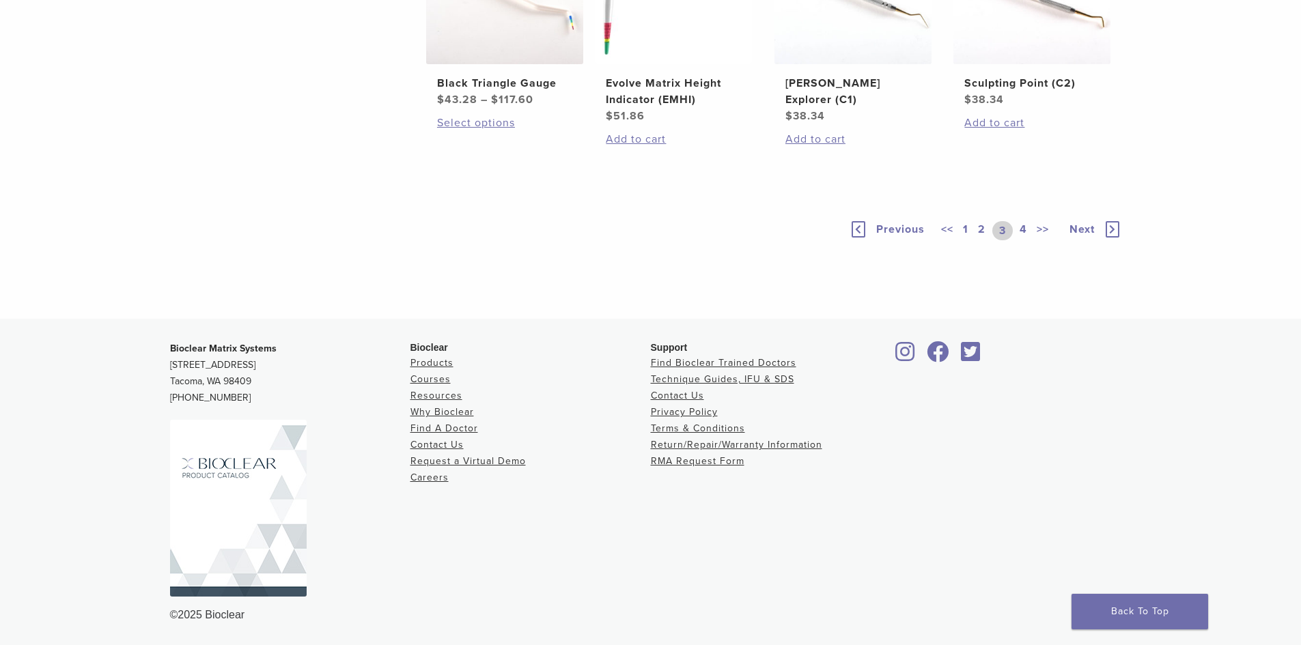
click at [1021, 240] on link "4" at bounding box center [1023, 230] width 13 height 19
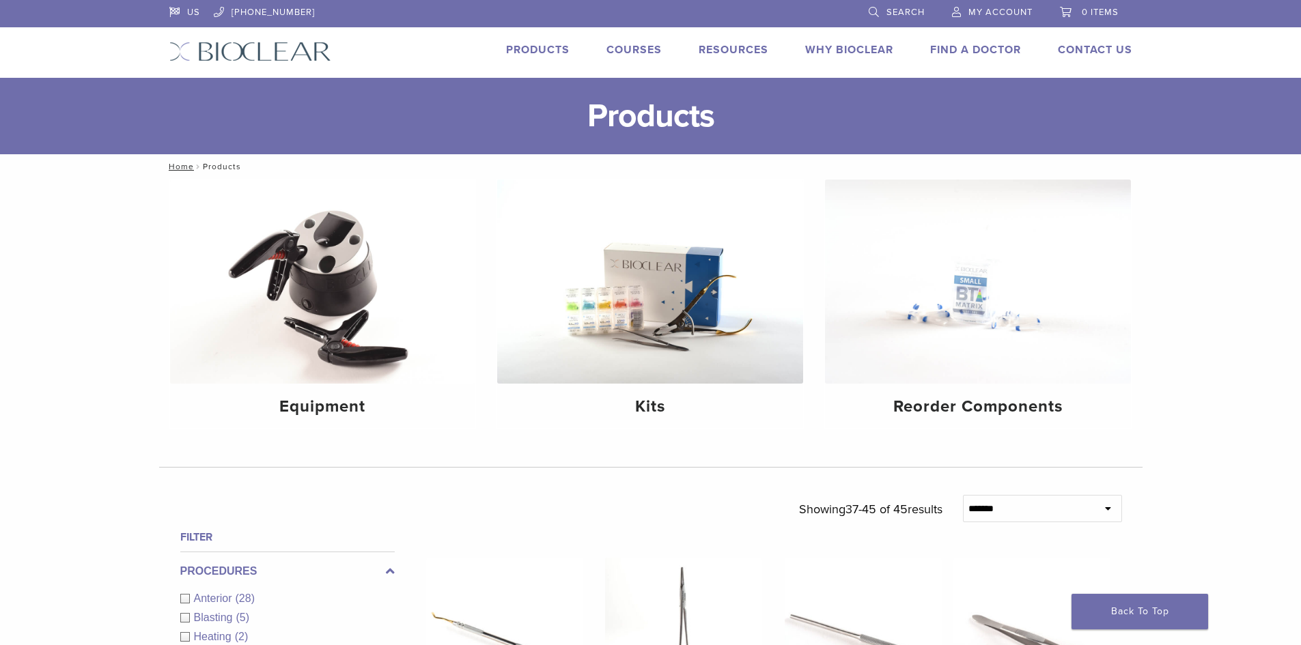
click at [894, 10] on span "Search" at bounding box center [905, 12] width 38 height 11
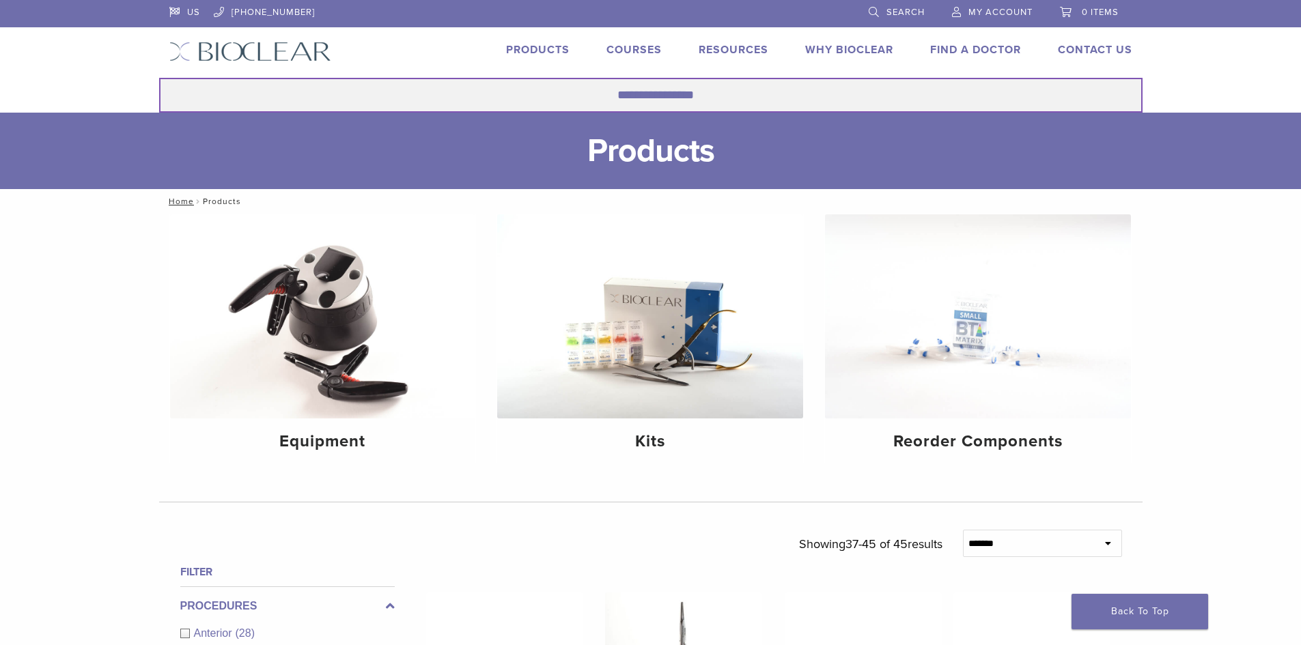
click at [563, 92] on input "Search for:" at bounding box center [650, 95] width 983 height 35
type input "**********"
click at [158, 77] on button "Search" at bounding box center [158, 77] width 1 height 1
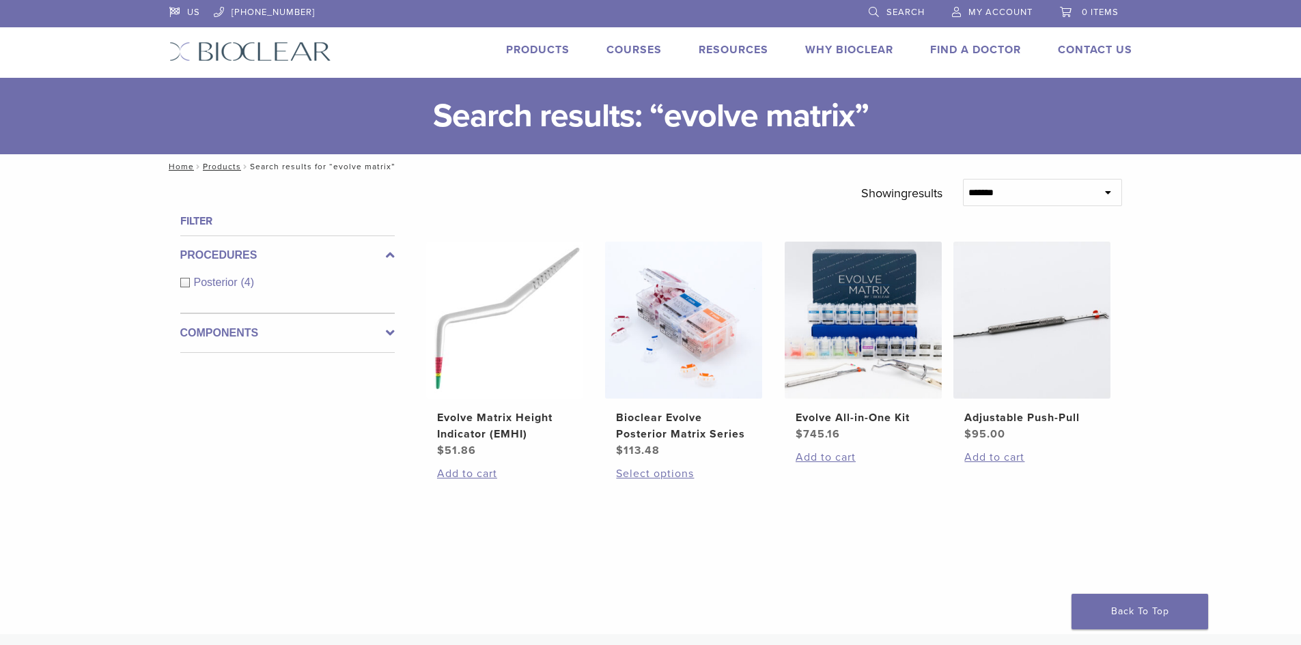
click at [281, 56] on img at bounding box center [250, 52] width 162 height 20
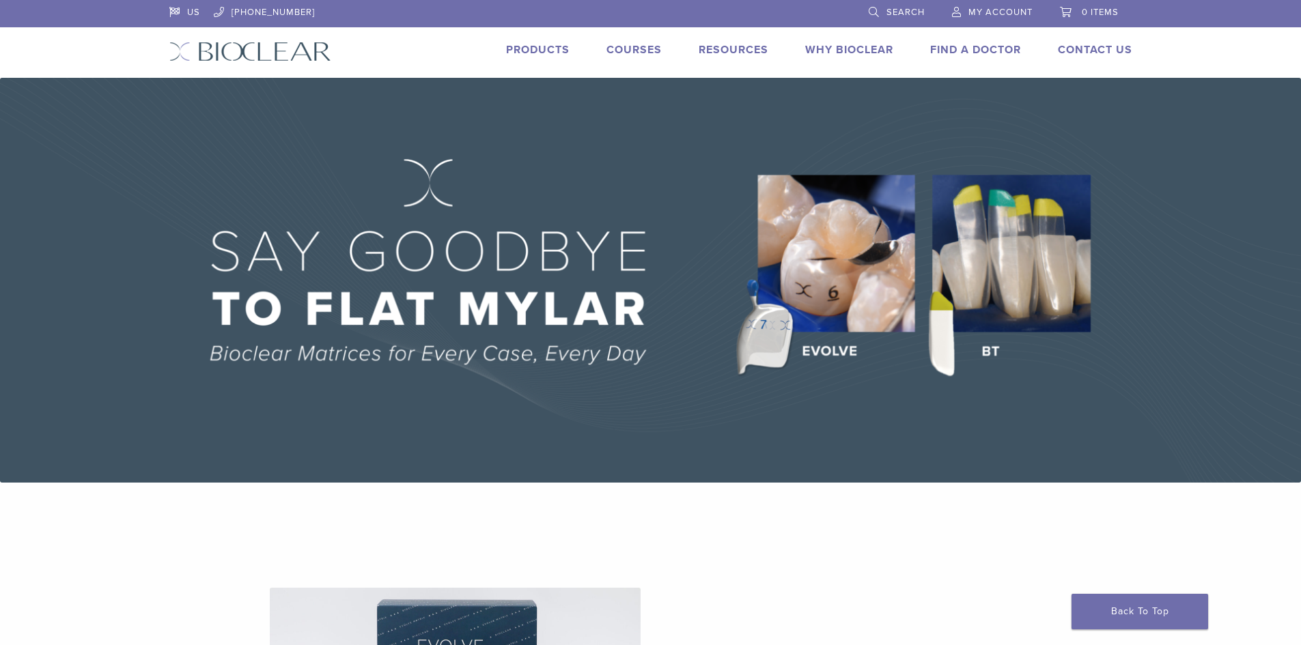
click at [888, 10] on span "Search" at bounding box center [905, 12] width 38 height 11
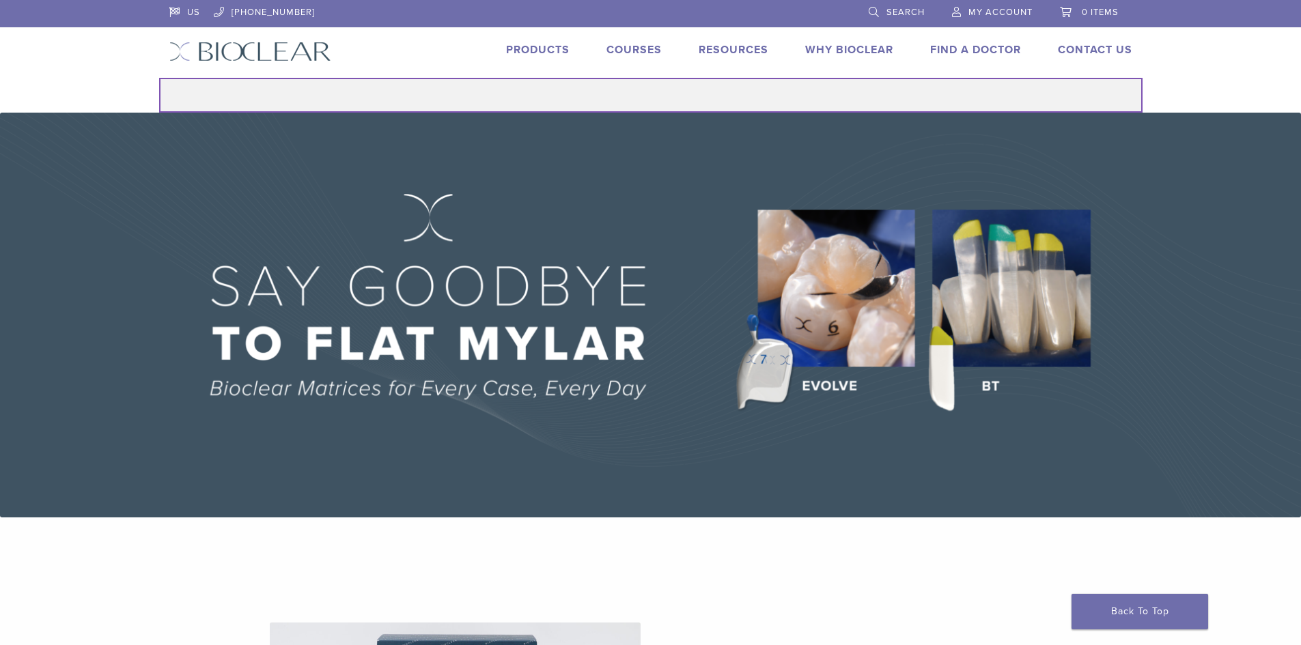
click at [682, 105] on input "Search for:" at bounding box center [650, 95] width 983 height 35
type input "*********"
click at [158, 77] on button "Search" at bounding box center [158, 77] width 1 height 1
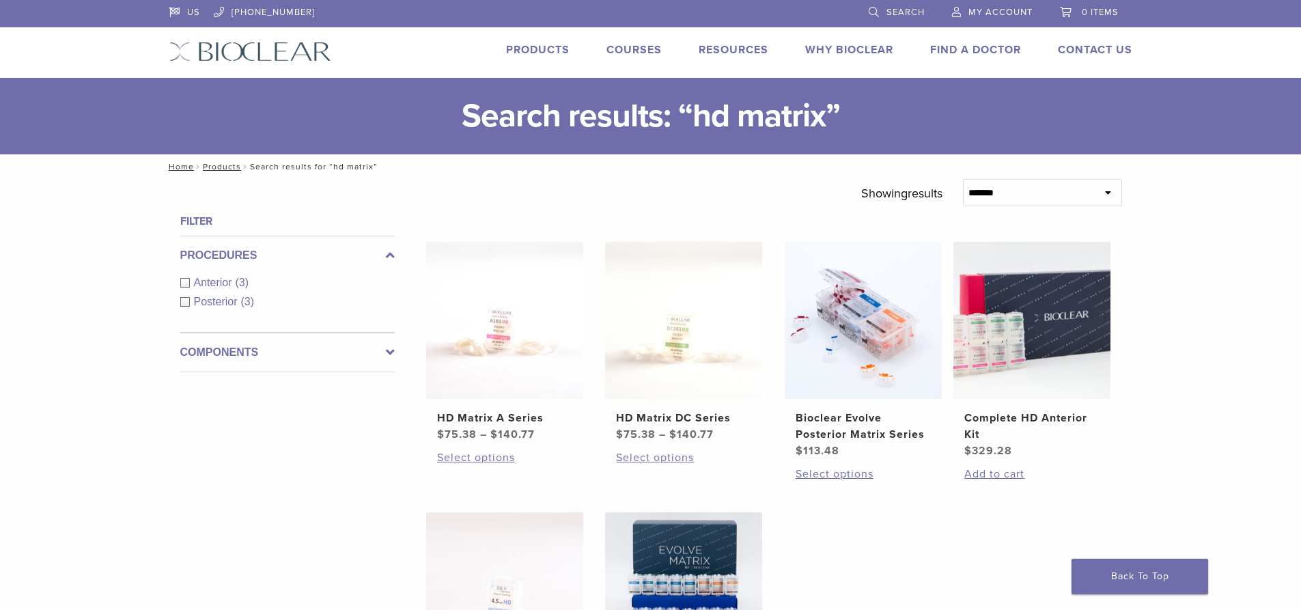
click at [955, 48] on link "Find A Doctor" at bounding box center [975, 50] width 91 height 14
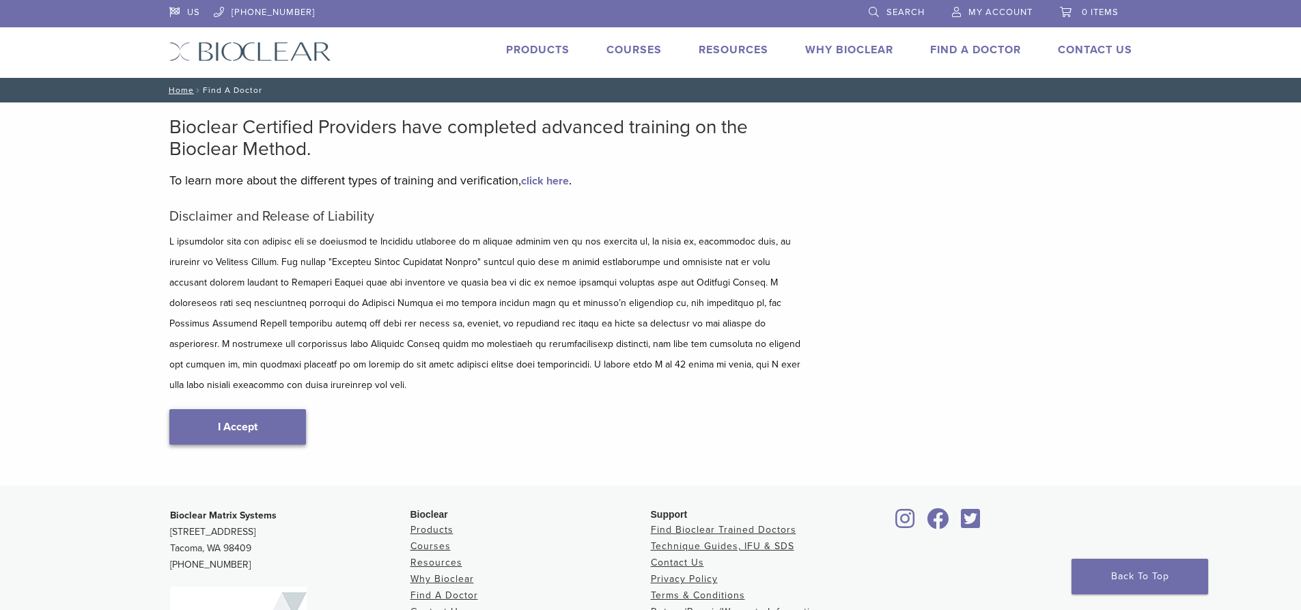
click at [251, 409] on link "I Accept" at bounding box center [237, 427] width 137 height 36
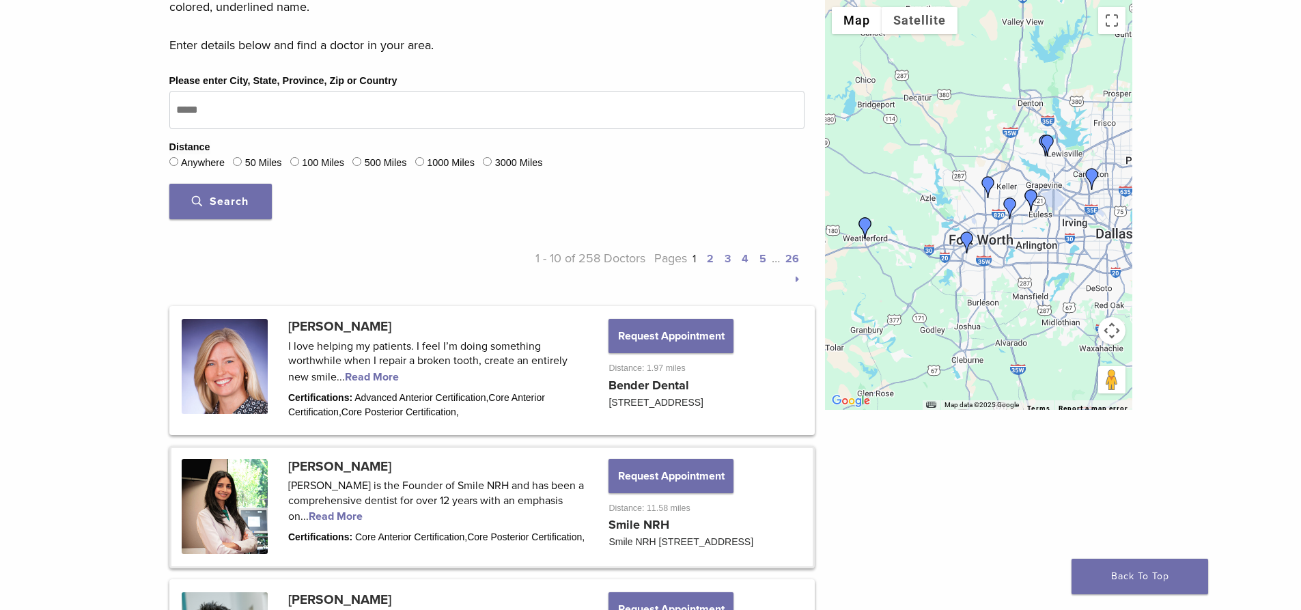
scroll to position [273, 0]
